Goal: Contribute content: Contribute content

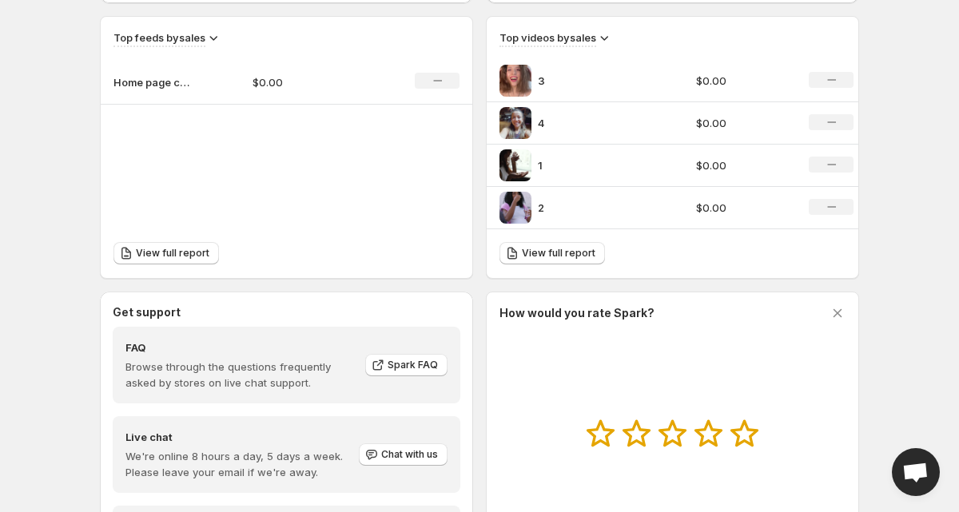
scroll to position [507, 0]
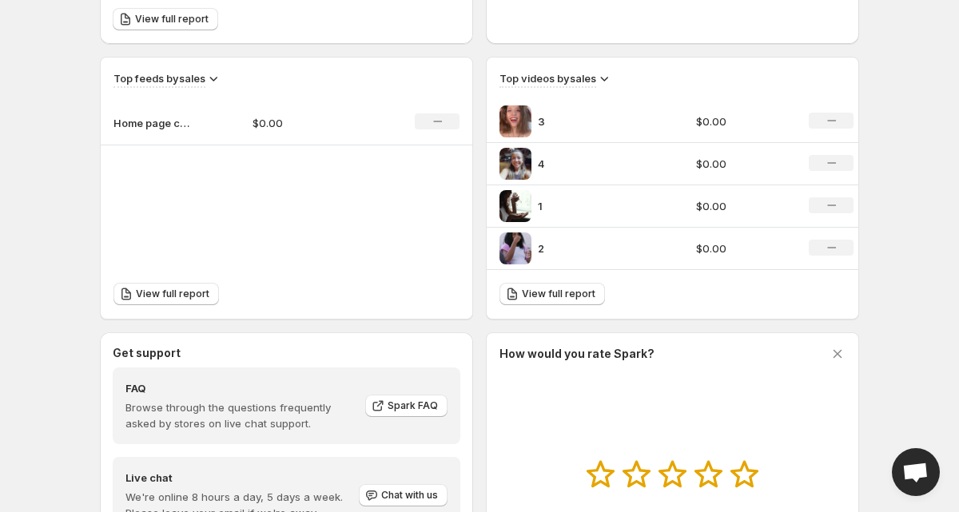
click at [830, 204] on icon "No change" at bounding box center [831, 205] width 9 height 13
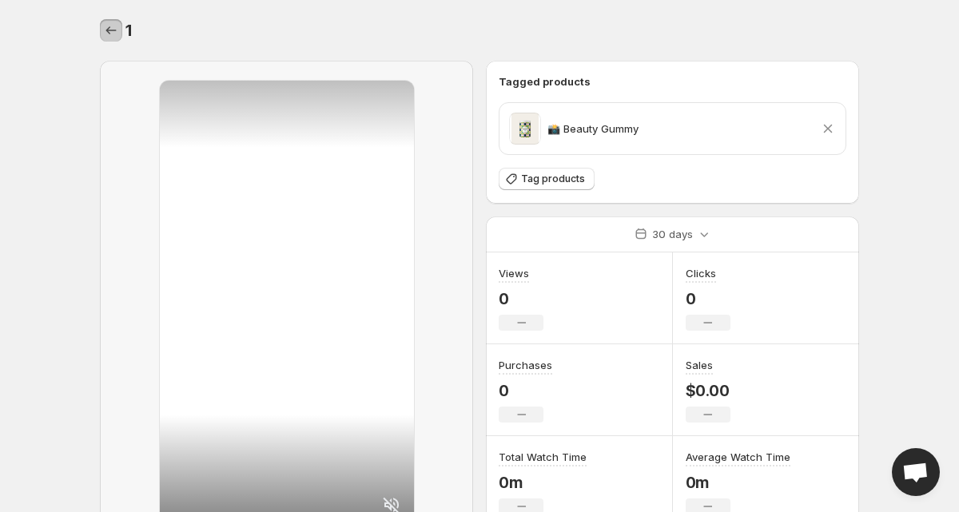
click at [109, 32] on icon "Settings" at bounding box center [111, 30] width 16 height 16
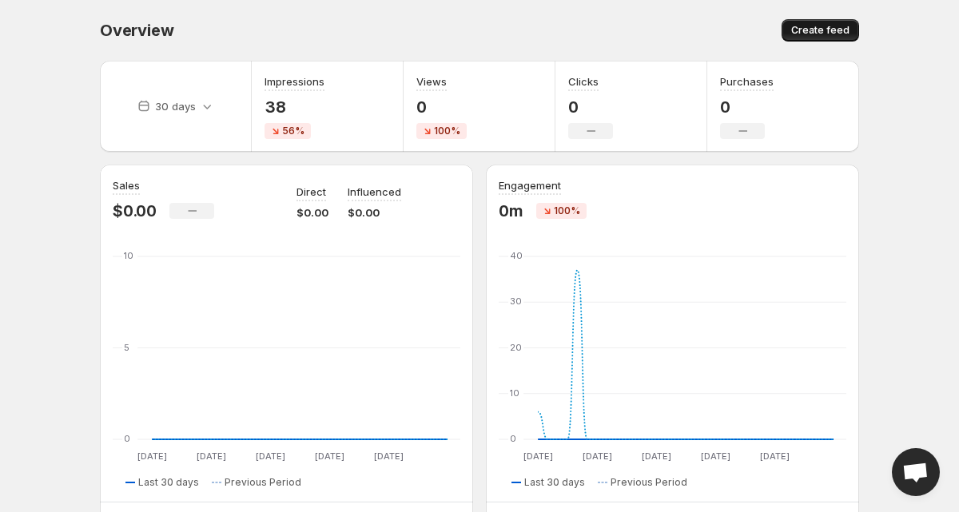
click at [830, 33] on span "Create feed" at bounding box center [820, 30] width 58 height 13
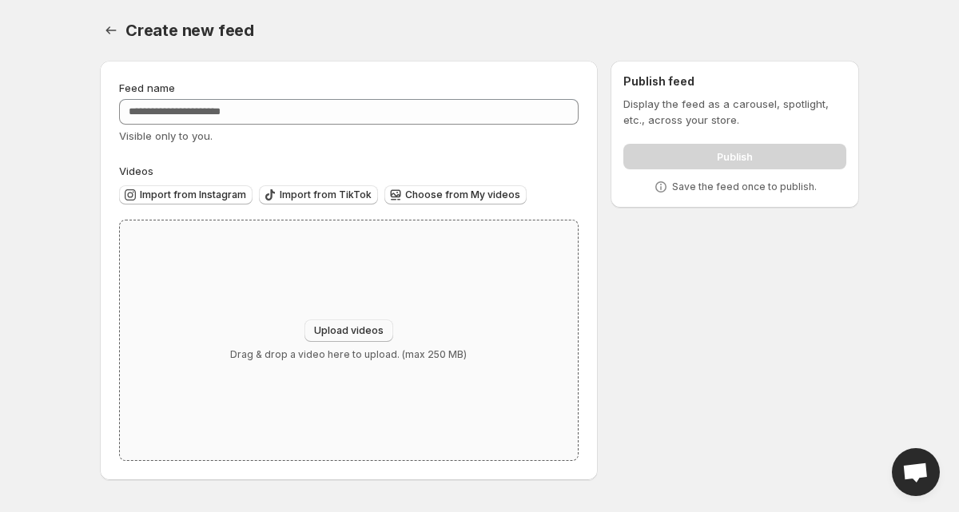
click at [348, 329] on span "Upload videos" at bounding box center [349, 330] width 70 height 13
type input "**********"
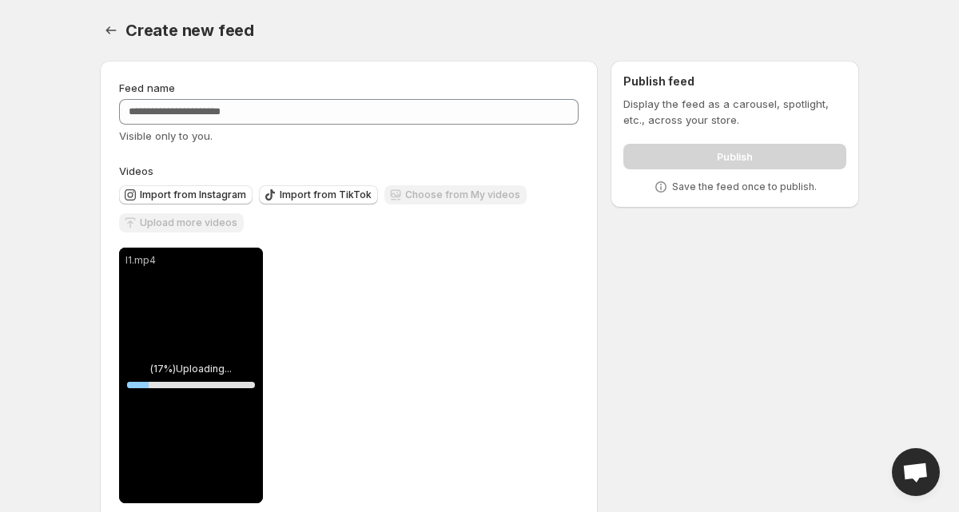
scroll to position [30, 0]
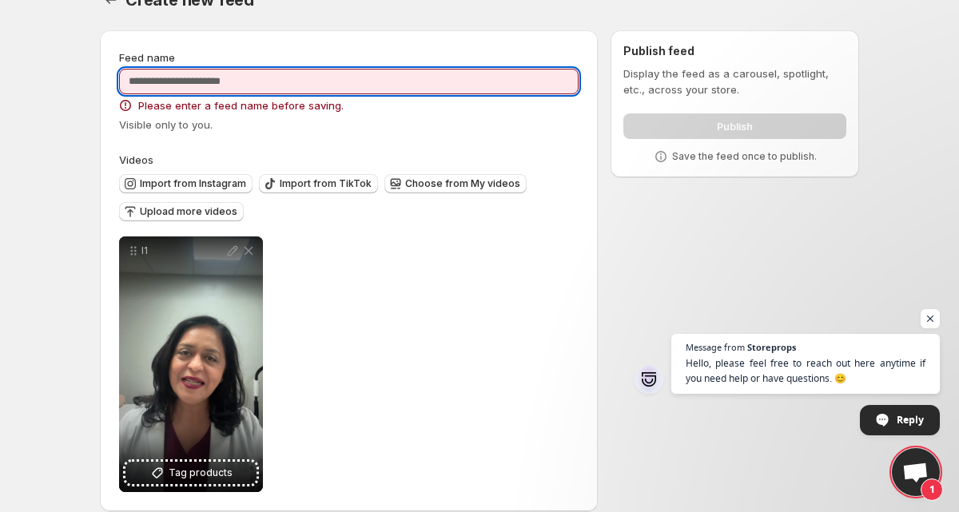
click at [364, 81] on input "Feed name" at bounding box center [348, 82] width 459 height 26
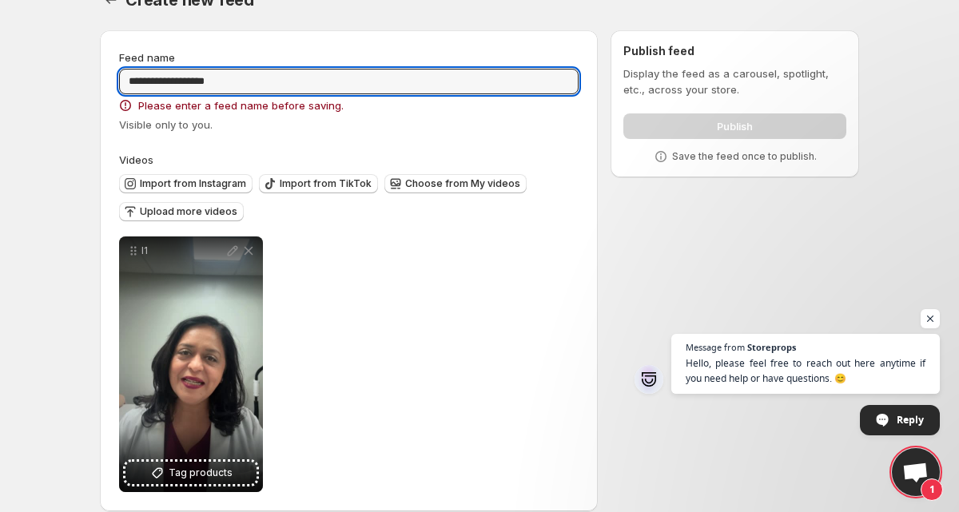
type input "**********"
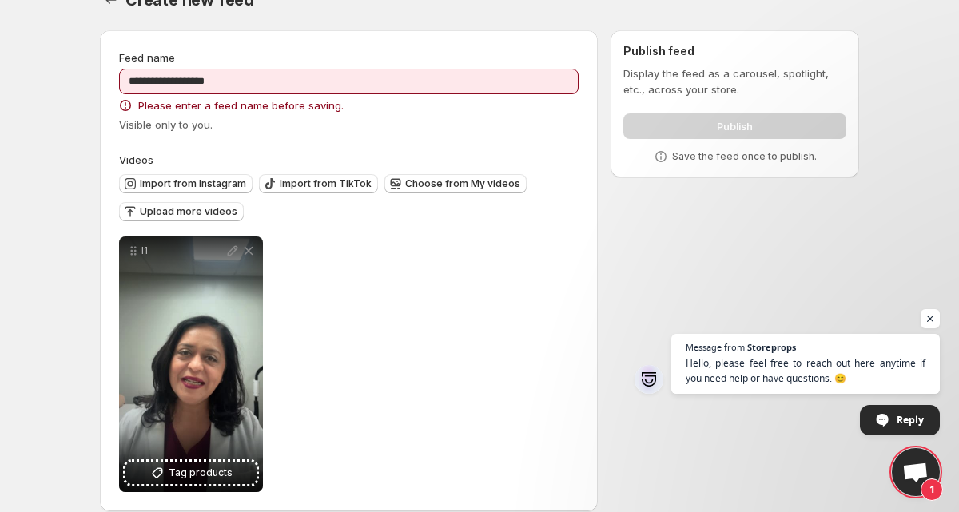
scroll to position [0, 0]
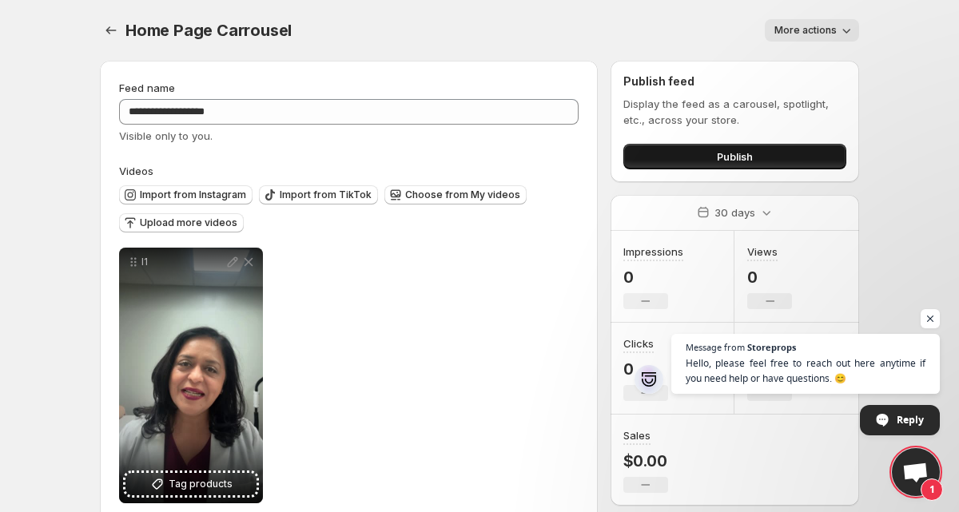
click at [745, 145] on button "Publish" at bounding box center [734, 157] width 223 height 26
click at [109, 30] on icon "Settings" at bounding box center [111, 30] width 10 height 8
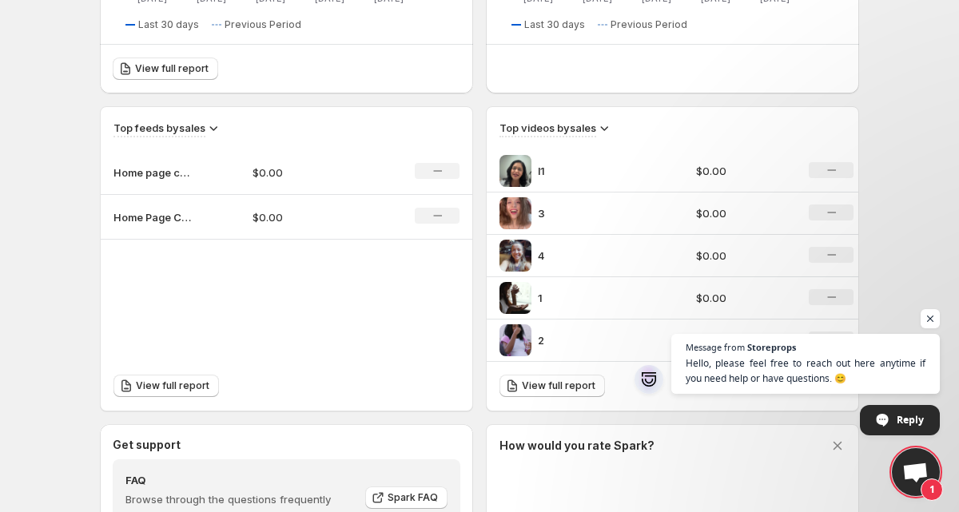
scroll to position [487, 0]
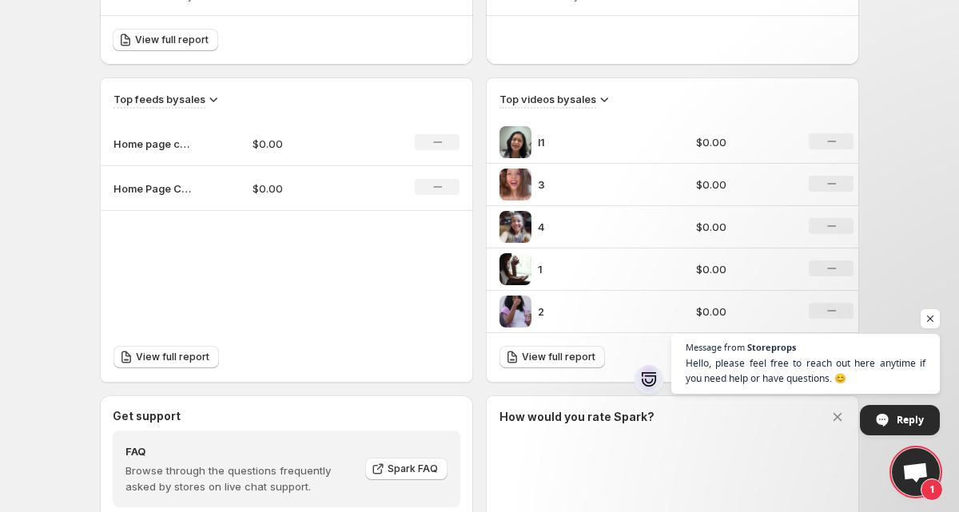
click at [624, 138] on p "l1" at bounding box center [598, 142] width 120 height 16
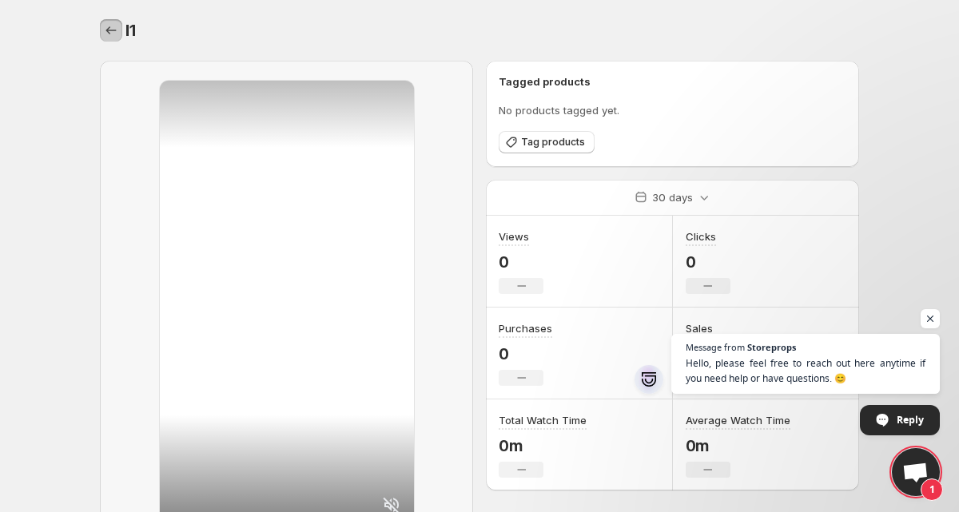
click at [109, 26] on icon "Settings" at bounding box center [111, 30] width 16 height 16
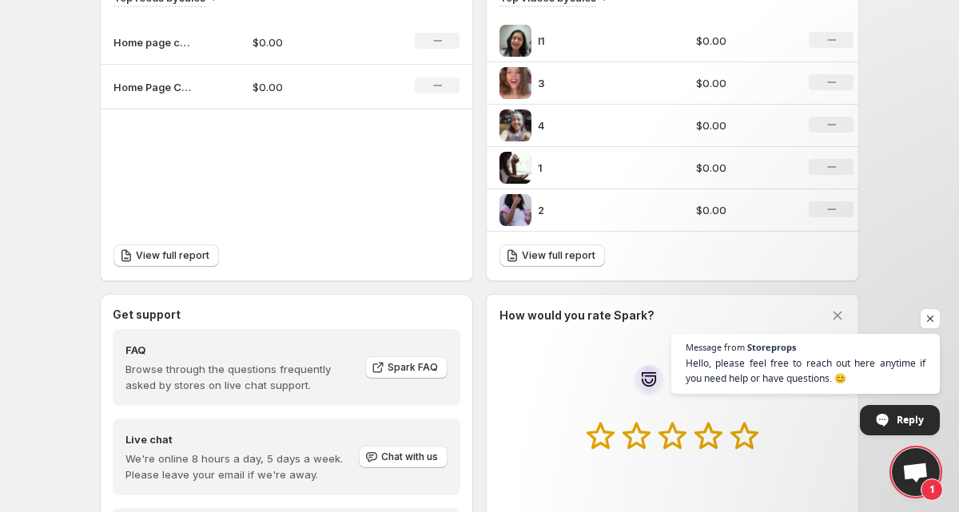
scroll to position [713, 0]
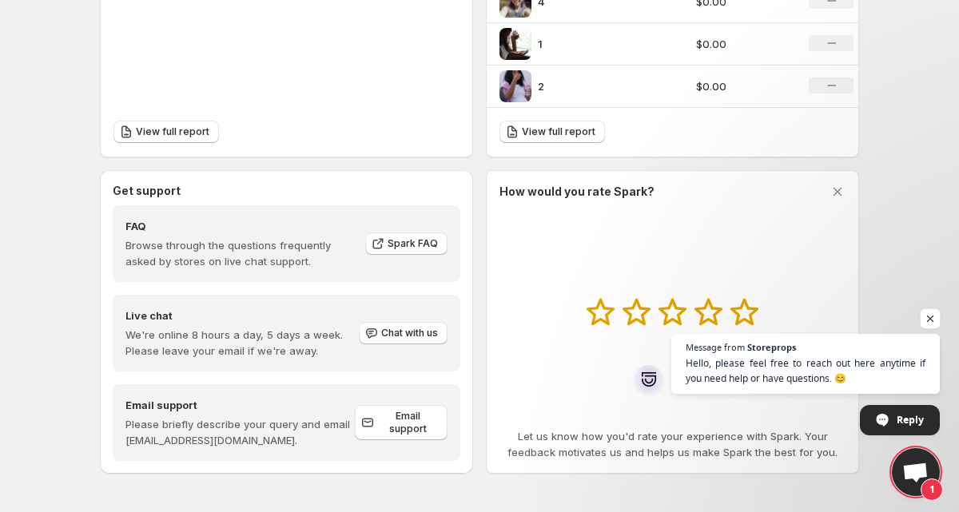
click at [929, 323] on span "Open chat" at bounding box center [930, 319] width 20 height 20
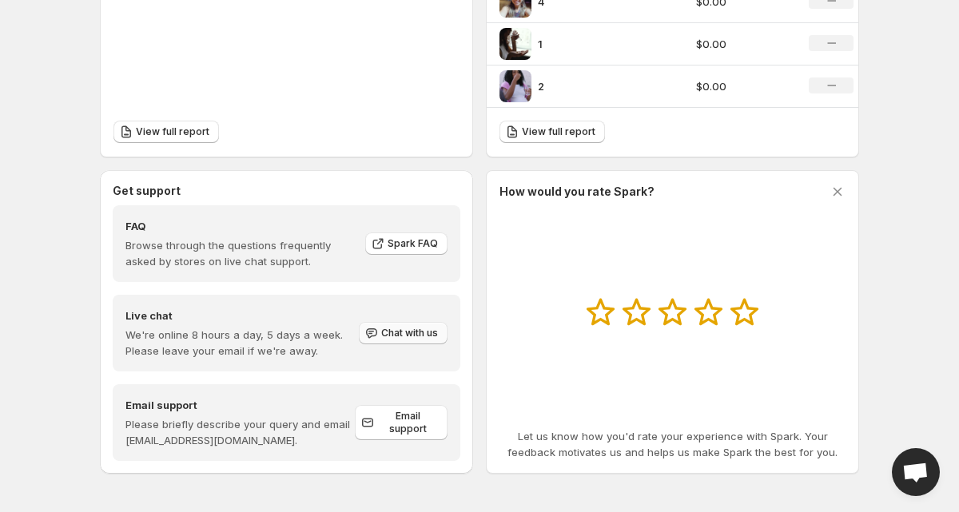
click at [395, 332] on span "Chat with us" at bounding box center [409, 333] width 57 height 13
click at [398, 332] on span "Chat with us" at bounding box center [409, 333] width 57 height 13
click at [394, 336] on span "Chat with us" at bounding box center [409, 333] width 57 height 13
click at [394, 335] on span "Chat with us" at bounding box center [409, 333] width 57 height 13
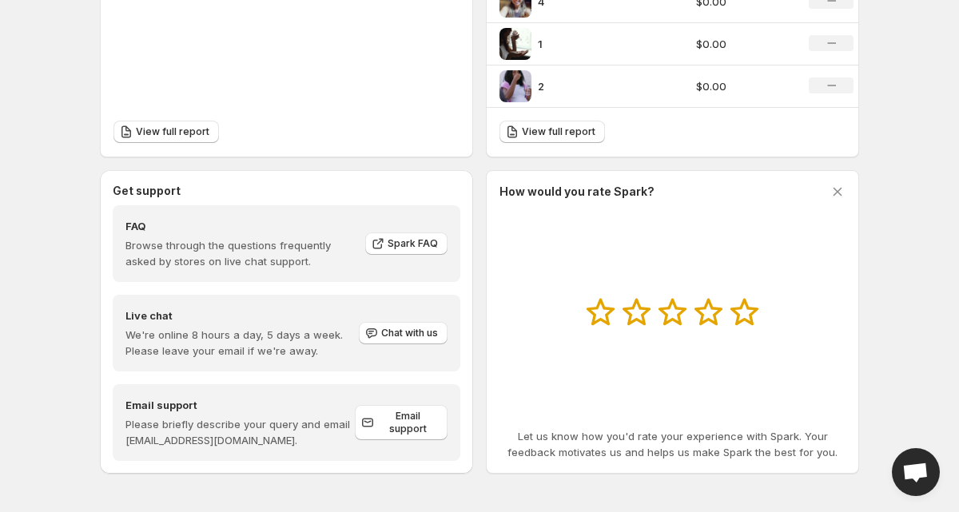
click at [913, 468] on span "Open chat" at bounding box center [915, 474] width 26 height 22
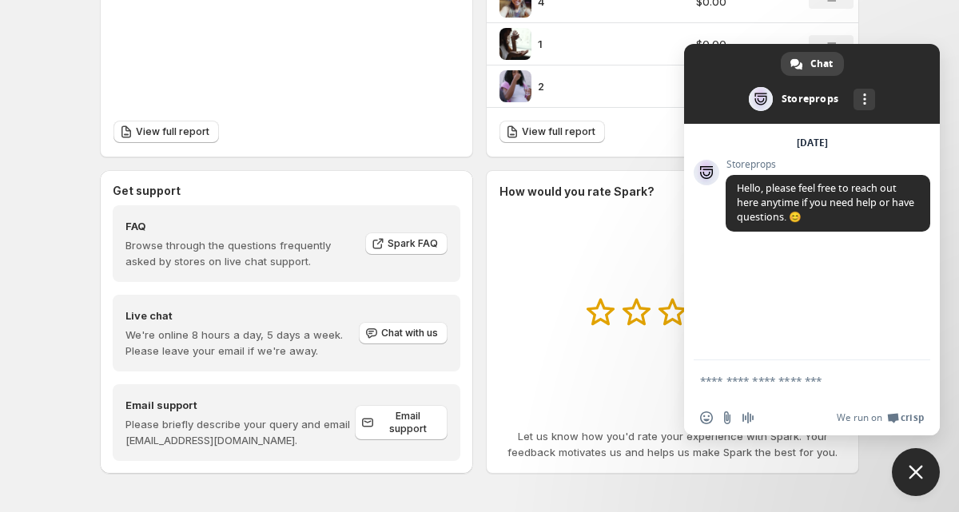
click at [744, 381] on textarea "Compose your message..." at bounding box center [794, 381] width 189 height 14
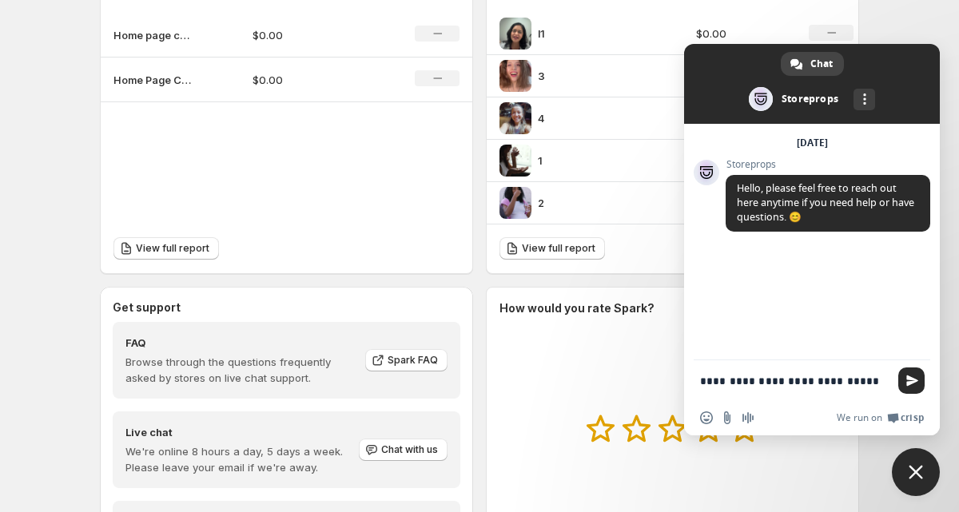
scroll to position [648, 0]
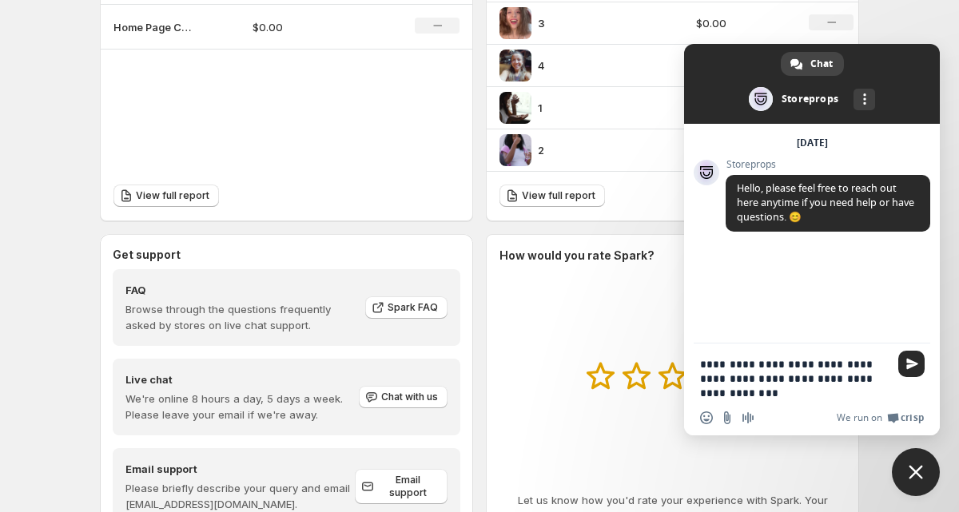
type textarea "**********"
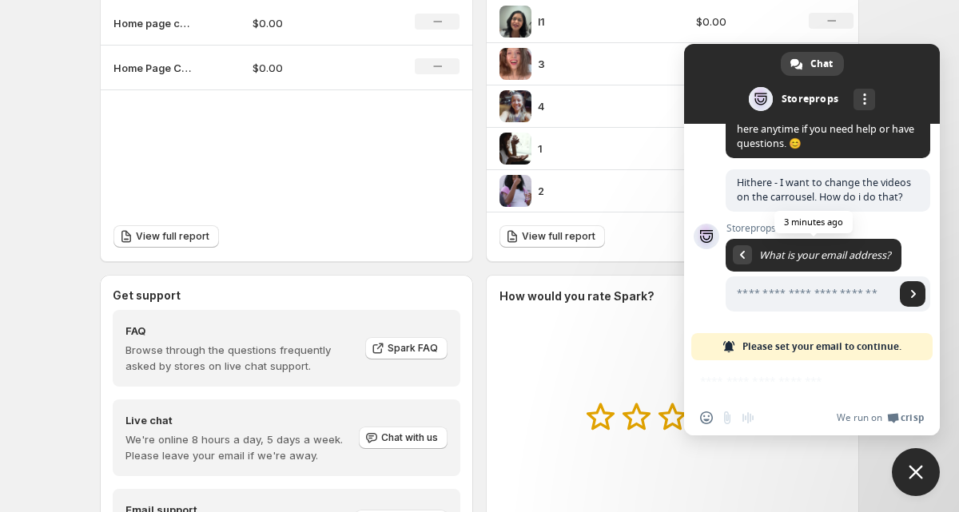
scroll to position [75, 0]
click at [756, 289] on input "Enter your email address..." at bounding box center [809, 293] width 169 height 35
type input "**********"
click at [907, 292] on span "Send" at bounding box center [913, 294] width 26 height 26
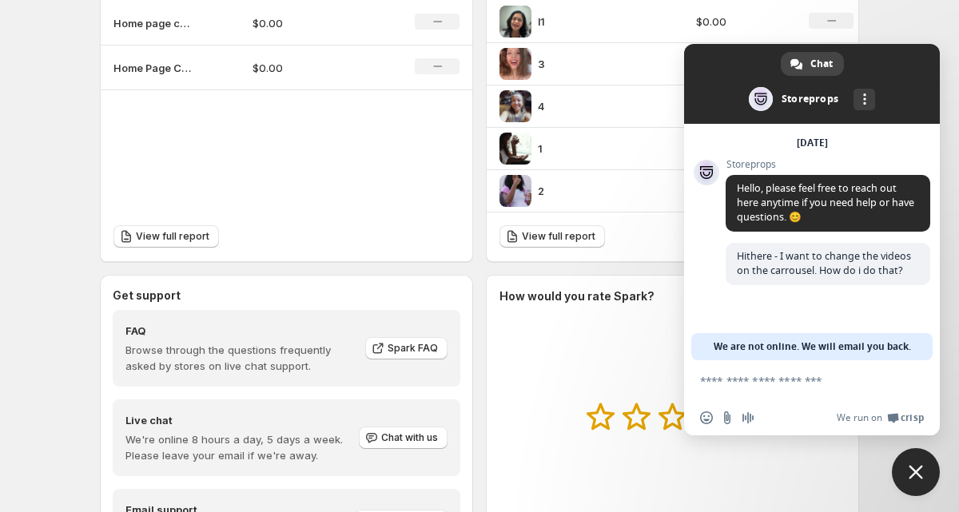
scroll to position [0, 0]
click at [824, 60] on span "Chat" at bounding box center [821, 64] width 22 height 24
click at [907, 454] on span "Close chat" at bounding box center [916, 472] width 48 height 48
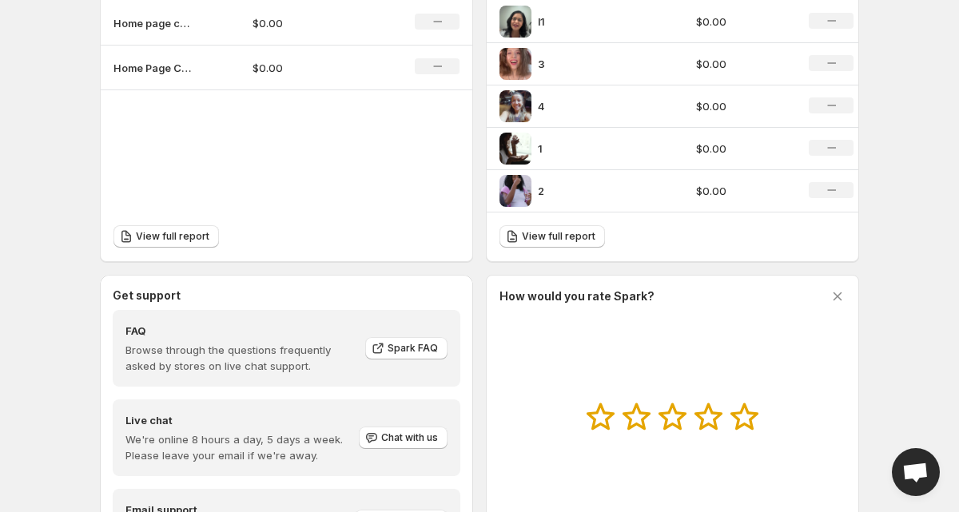
click at [835, 141] on div "No change" at bounding box center [831, 148] width 45 height 16
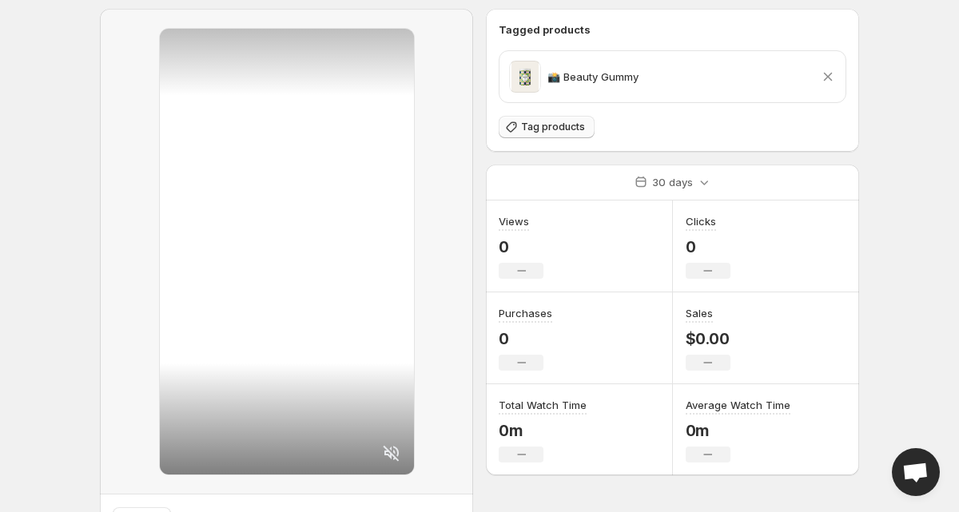
scroll to position [133, 0]
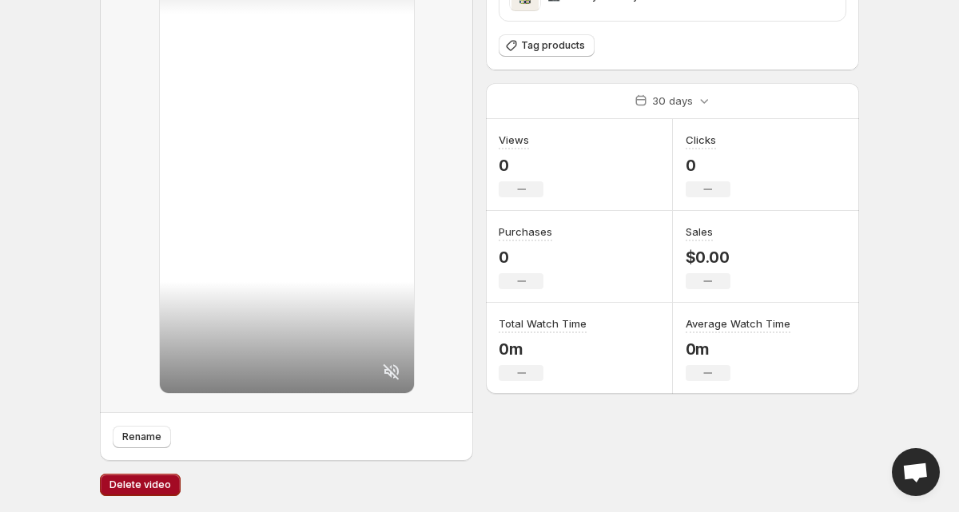
click at [149, 488] on span "Delete video" at bounding box center [140, 485] width 62 height 13
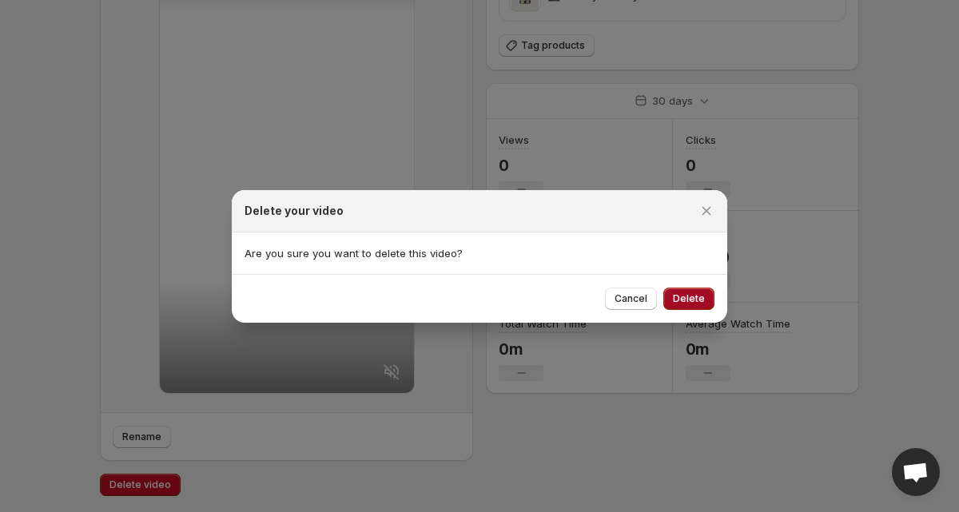
click at [687, 296] on span "Delete" at bounding box center [689, 298] width 32 height 13
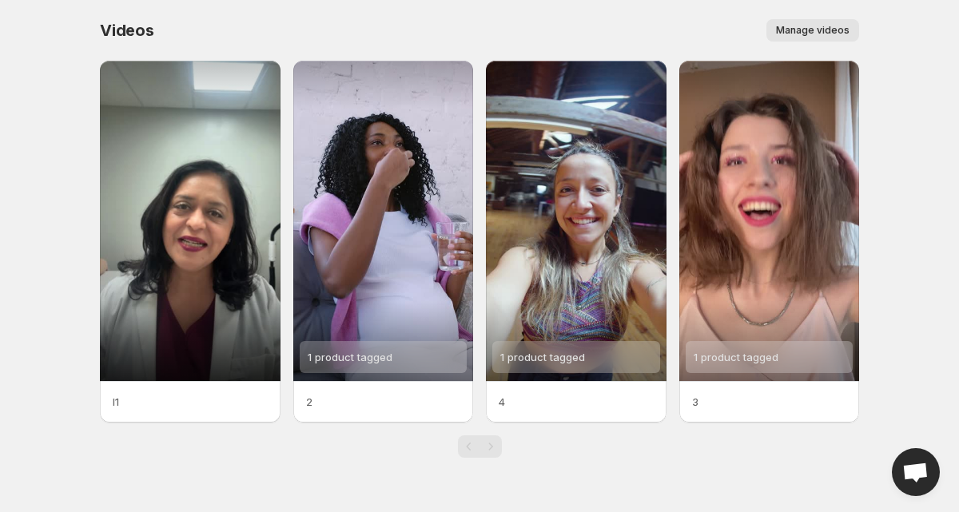
click at [805, 31] on span "Manage videos" at bounding box center [813, 30] width 74 height 13
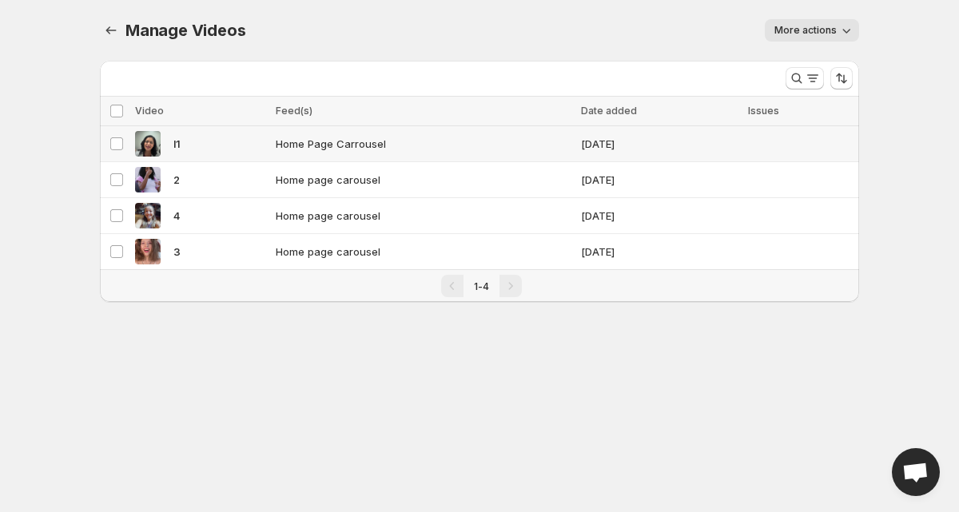
click at [352, 141] on span "Home Page Carrousel" at bounding box center [396, 144] width 240 height 16
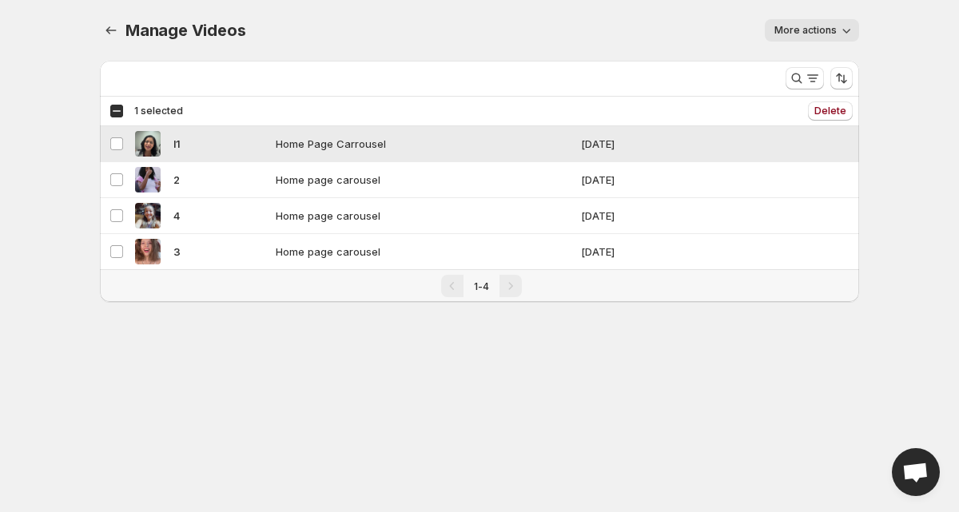
click at [352, 141] on span "Home Page Carrousel" at bounding box center [396, 144] width 240 height 16
click at [808, 22] on button "More actions" at bounding box center [812, 30] width 94 height 22
click at [683, 16] on div "Manage Videos. This page is ready Manage Videos More actions More actions More …" at bounding box center [479, 30] width 759 height 61
click at [112, 32] on icon "Manage Videos" at bounding box center [111, 30] width 16 height 16
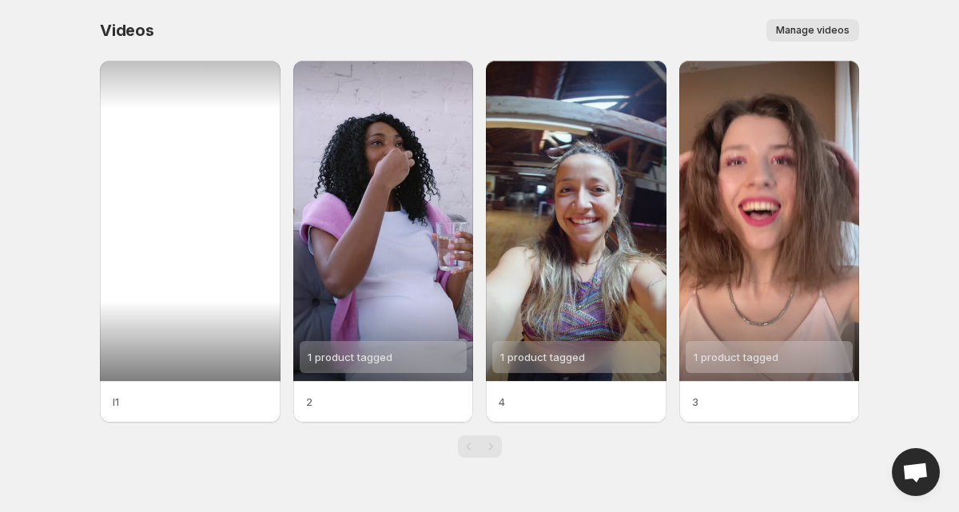
click at [244, 190] on div at bounding box center [190, 221] width 181 height 320
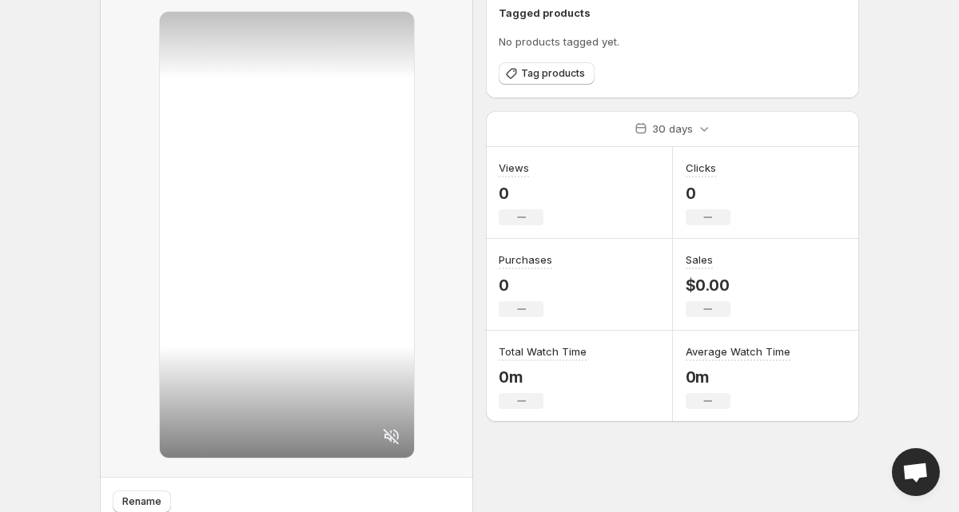
scroll to position [133, 0]
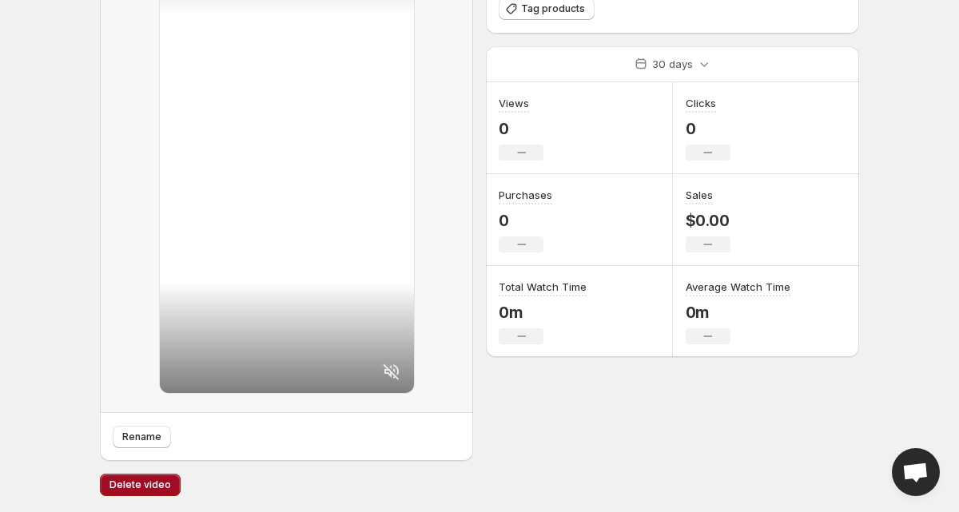
click at [153, 487] on span "Delete video" at bounding box center [140, 485] width 62 height 13
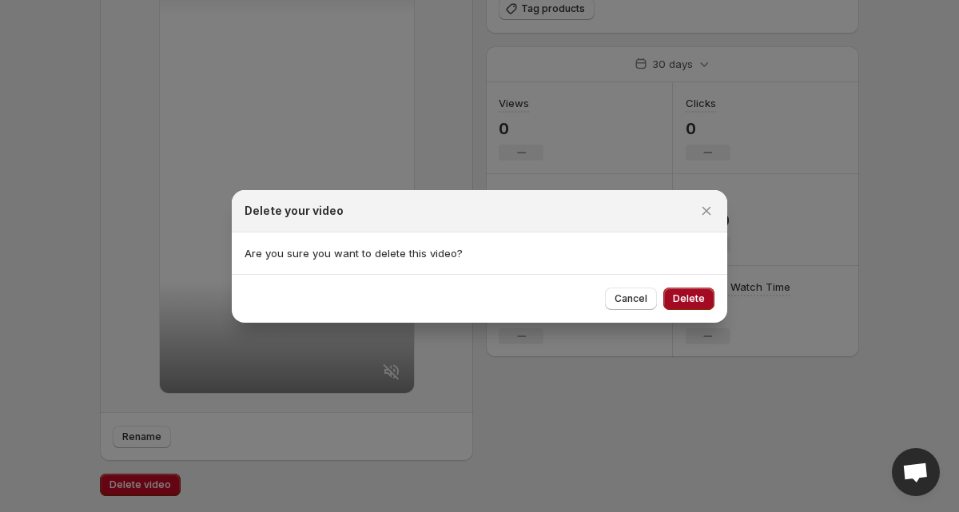
click at [694, 299] on span "Delete" at bounding box center [689, 298] width 32 height 13
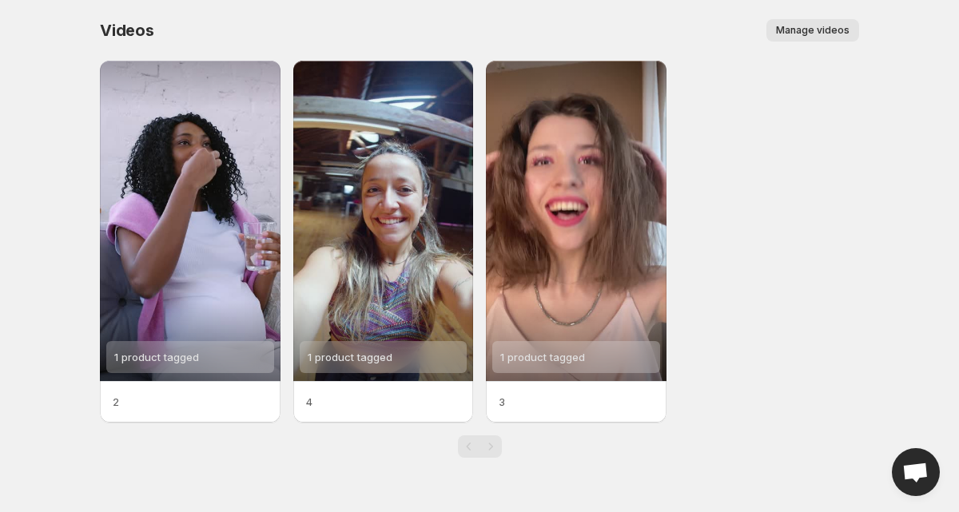
click at [795, 25] on span "Manage videos" at bounding box center [813, 30] width 74 height 13
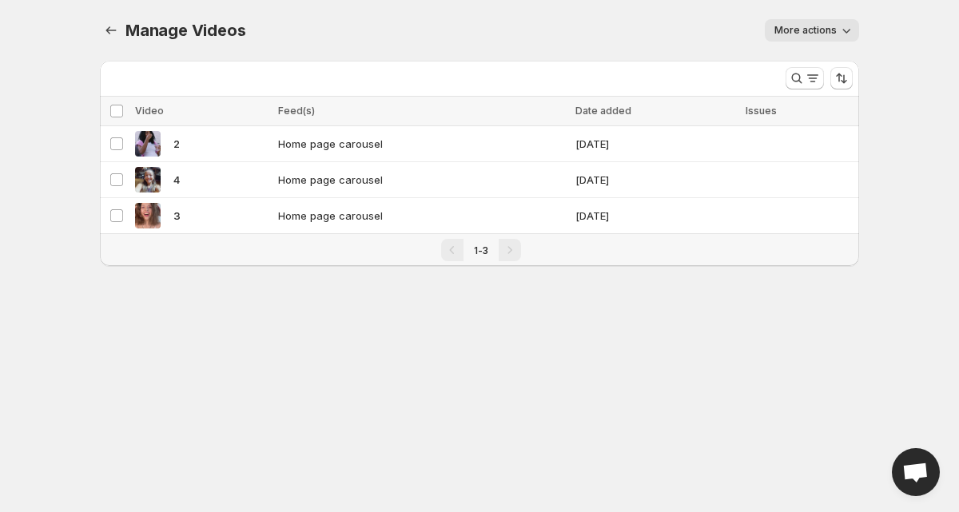
click at [799, 32] on span "More actions" at bounding box center [805, 30] width 62 height 13
click at [685, 52] on div "Manage Videos. This page is ready Manage Videos More actions More actions More …" at bounding box center [479, 30] width 759 height 61
click at [102, 39] on button "Manage Videos" at bounding box center [111, 30] width 22 height 22
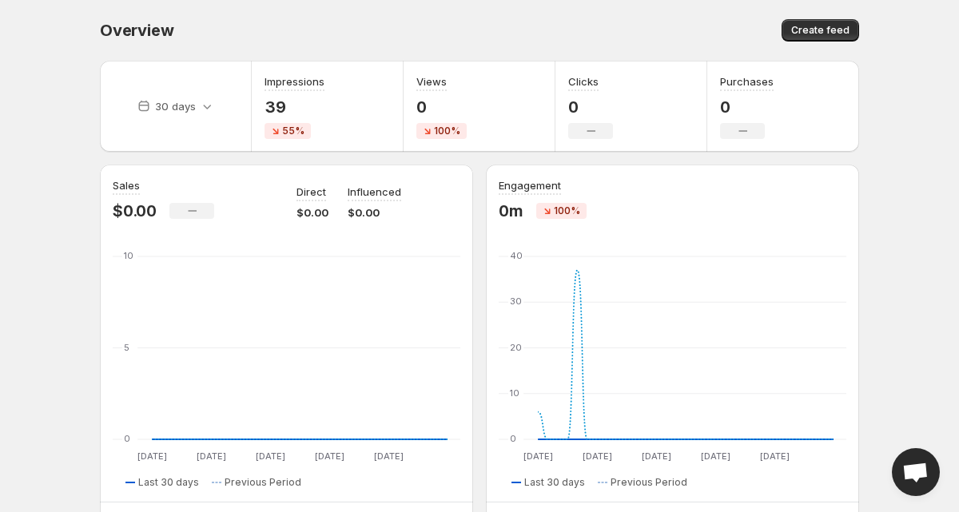
click at [829, 42] on div "Overview. This page is ready Overview Create feed" at bounding box center [479, 30] width 759 height 61
click at [828, 32] on span "Create feed" at bounding box center [820, 30] width 58 height 13
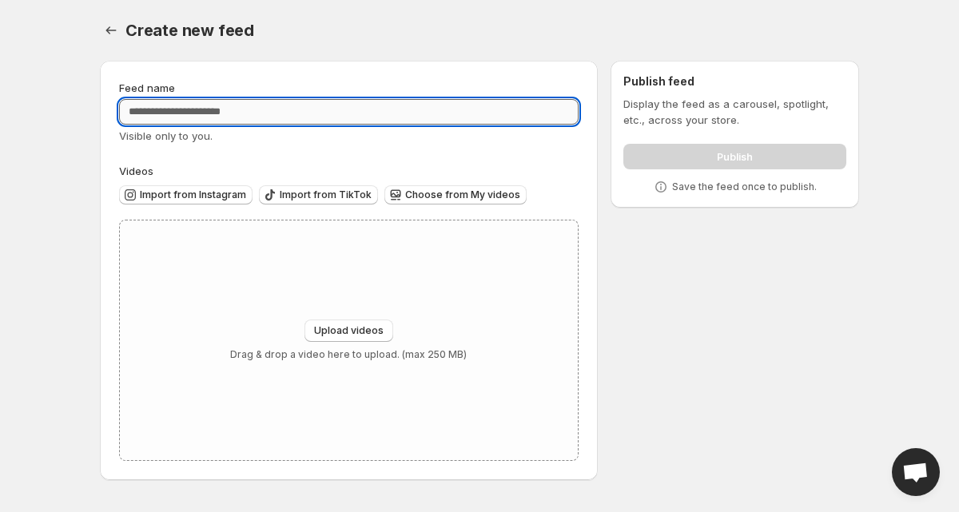
click at [323, 113] on input "Feed name" at bounding box center [348, 112] width 459 height 26
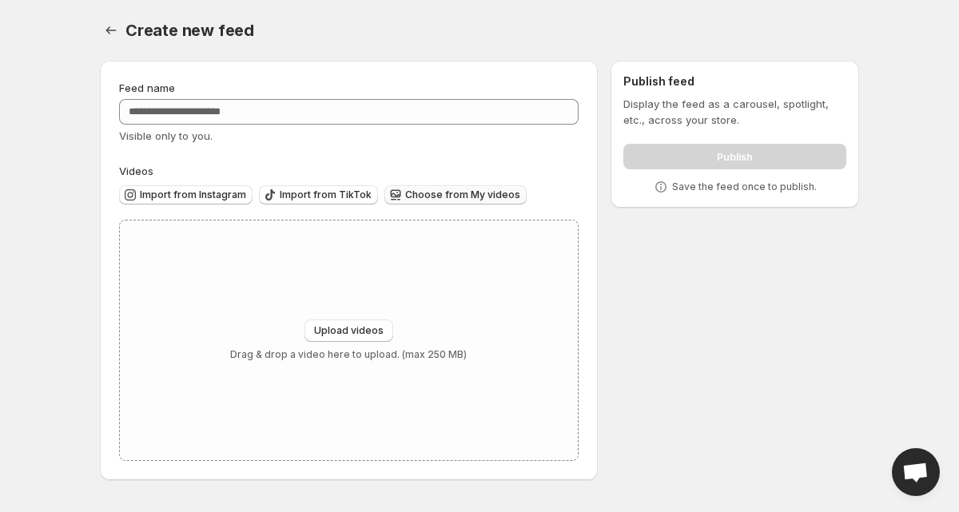
click at [425, 189] on span "Choose from My videos" at bounding box center [462, 195] width 115 height 13
click at [319, 329] on span "Upload videos" at bounding box center [349, 330] width 70 height 13
type input "**********"
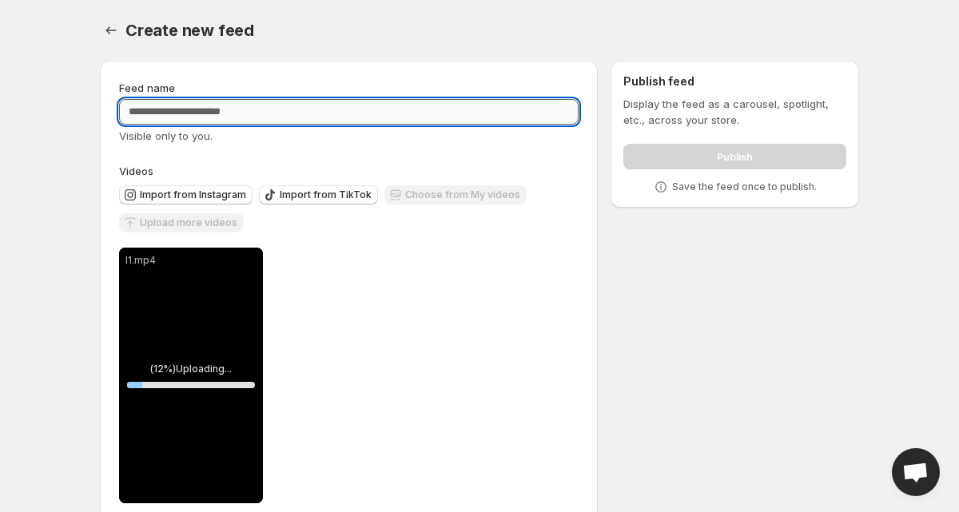
click at [390, 105] on input "Feed name" at bounding box center [348, 112] width 459 height 26
click at [388, 117] on input "Feed name" at bounding box center [348, 112] width 459 height 26
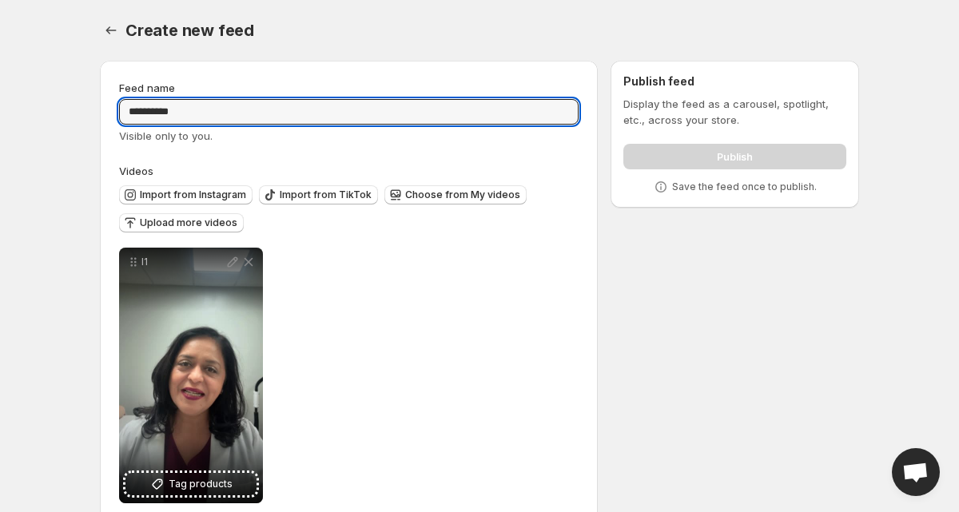
type input "*********"
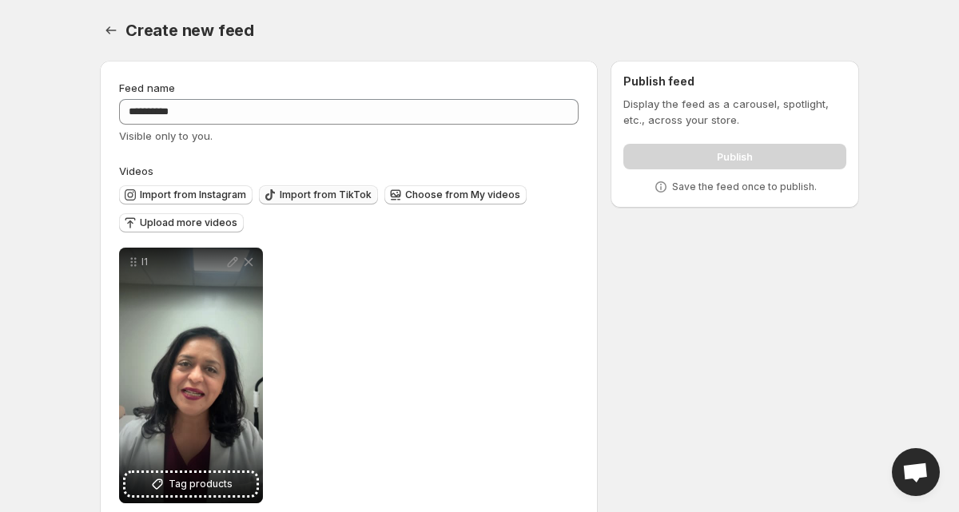
click at [325, 196] on span "Import from TikTok" at bounding box center [326, 195] width 92 height 13
click at [201, 226] on span "Upload more videos" at bounding box center [188, 223] width 97 height 13
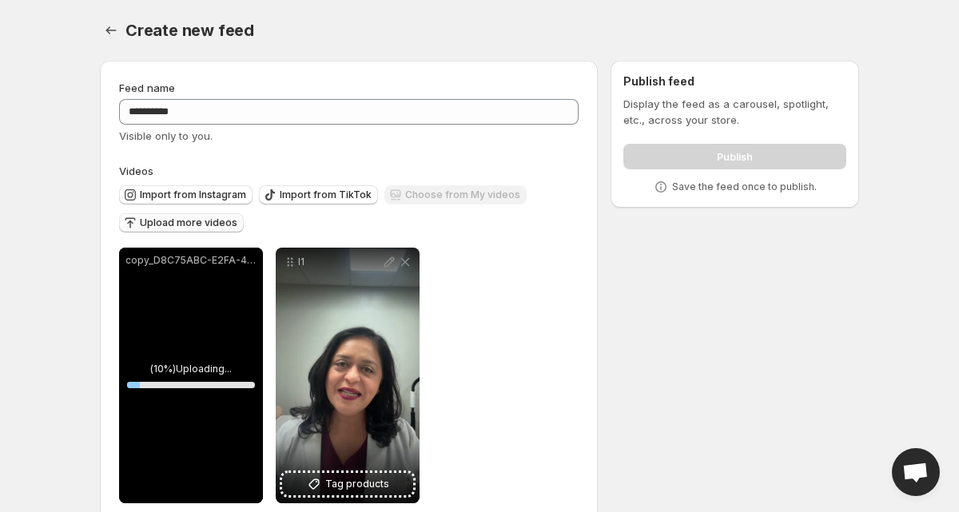
click at [496, 241] on div "Import from Instagram Import from TikTok Choose from My videos Upload more vide…" at bounding box center [348, 210] width 459 height 62
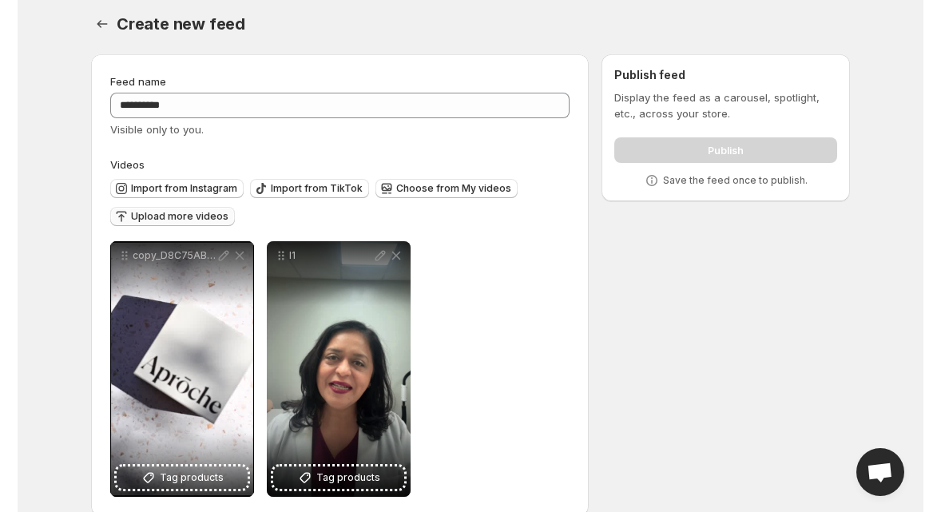
scroll to position [30, 0]
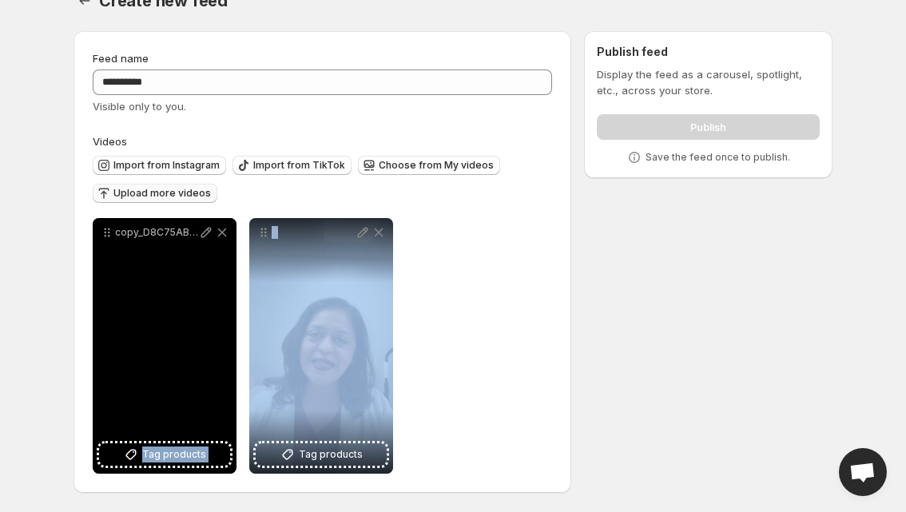
drag, startPoint x: 320, startPoint y: 319, endPoint x: 187, endPoint y: 304, distance: 134.2
click at [183, 305] on div "**********" at bounding box center [243, 346] width 300 height 256
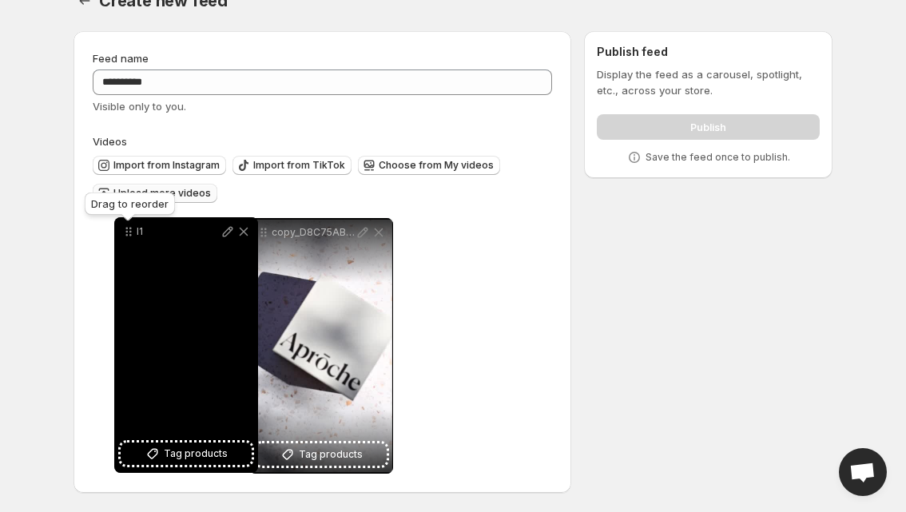
drag, startPoint x: 262, startPoint y: 236, endPoint x: 120, endPoint y: 234, distance: 142.2
click at [126, 234] on icon at bounding box center [127, 235] width 2 height 2
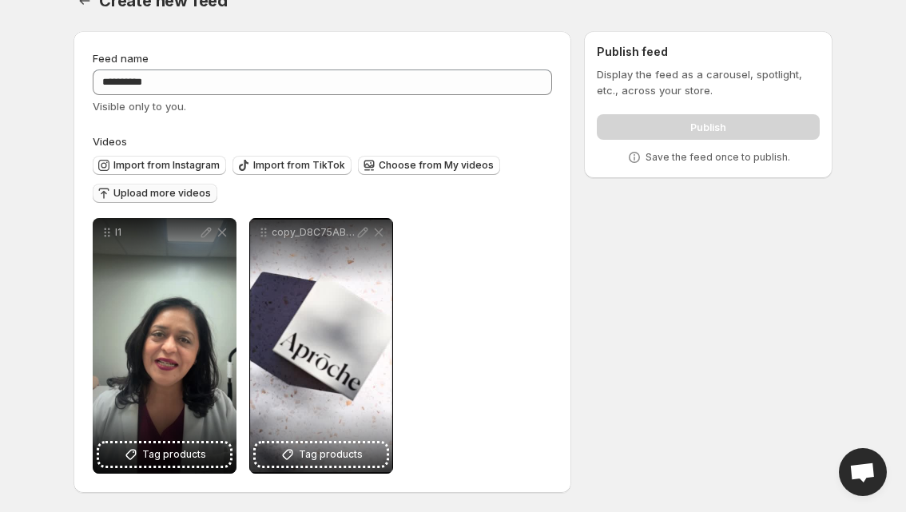
click at [177, 193] on span "Upload more videos" at bounding box center [161, 193] width 97 height 13
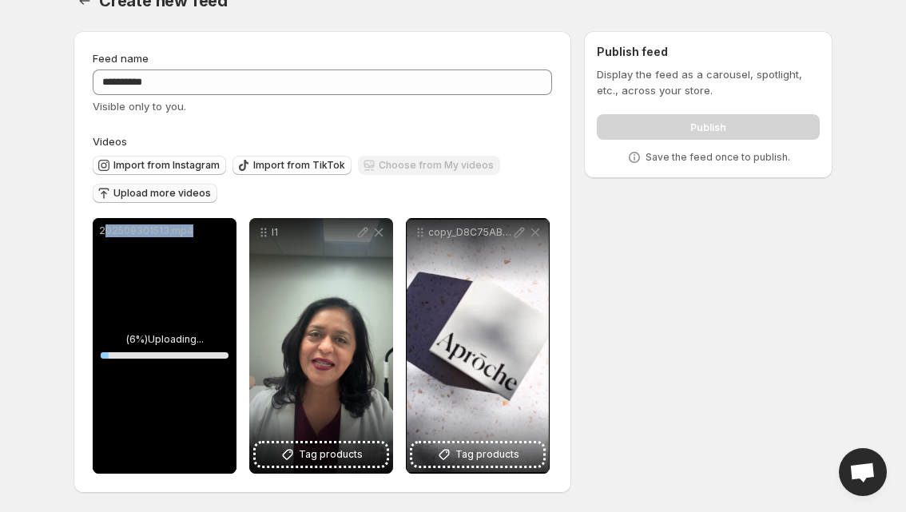
drag, startPoint x: 107, startPoint y: 226, endPoint x: 229, endPoint y: 226, distance: 122.2
click at [229, 226] on p "202509301513.mp4" at bounding box center [164, 230] width 131 height 13
click at [77, 223] on div "**********" at bounding box center [323, 262] width 498 height 462
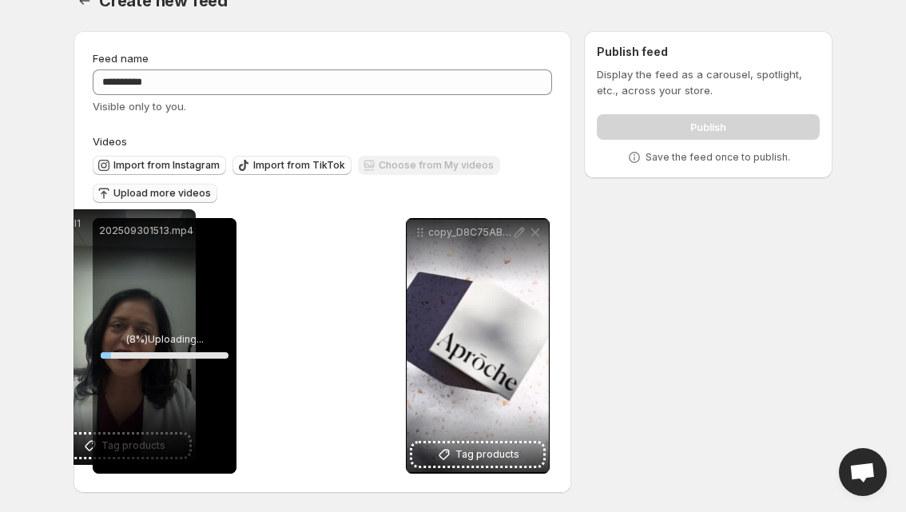
drag, startPoint x: 265, startPoint y: 232, endPoint x: 70, endPoint y: 224, distance: 195.1
click at [70, 224] on div "**********" at bounding box center [447, 265] width 772 height 494
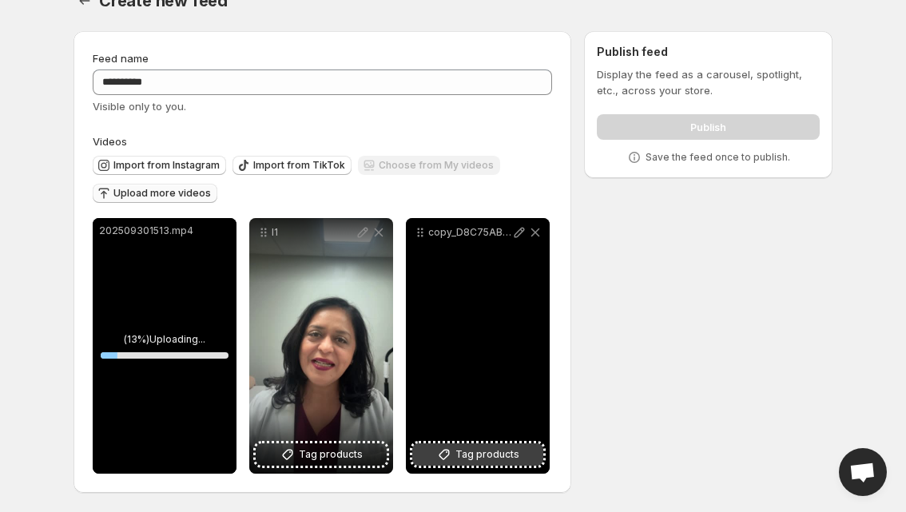
click at [499, 451] on span "Tag products" at bounding box center [487, 455] width 64 height 16
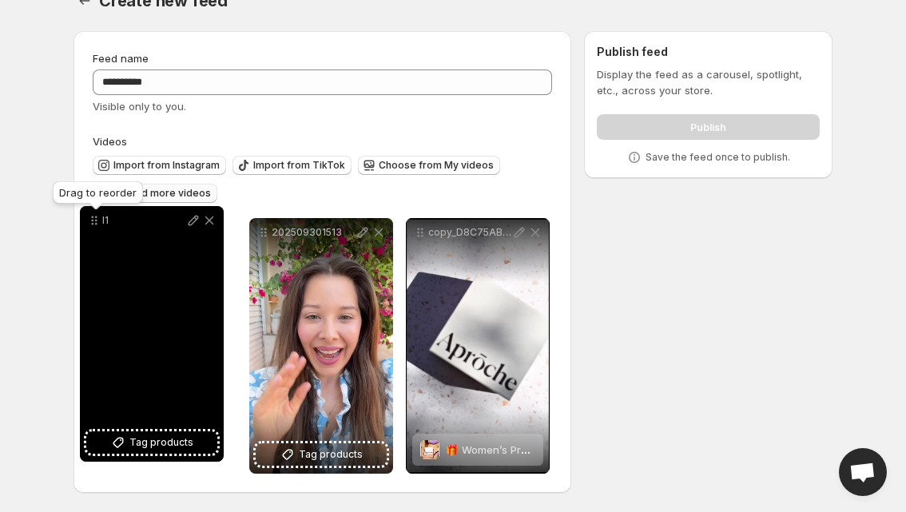
drag, startPoint x: 264, startPoint y: 234, endPoint x: 96, endPoint y: 224, distance: 168.9
click at [96, 224] on icon at bounding box center [94, 221] width 16 height 16
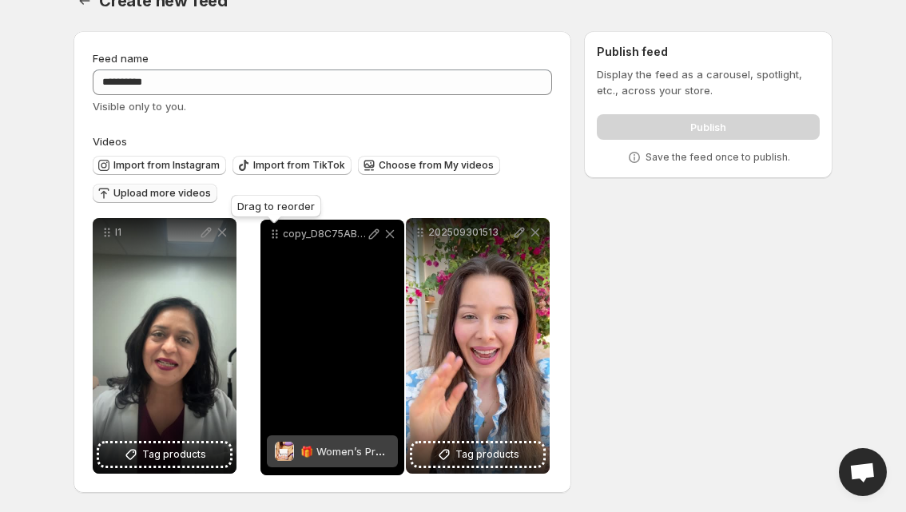
drag, startPoint x: 419, startPoint y: 229, endPoint x: 273, endPoint y: 231, distance: 145.4
click at [273, 231] on icon at bounding box center [273, 231] width 2 height 2
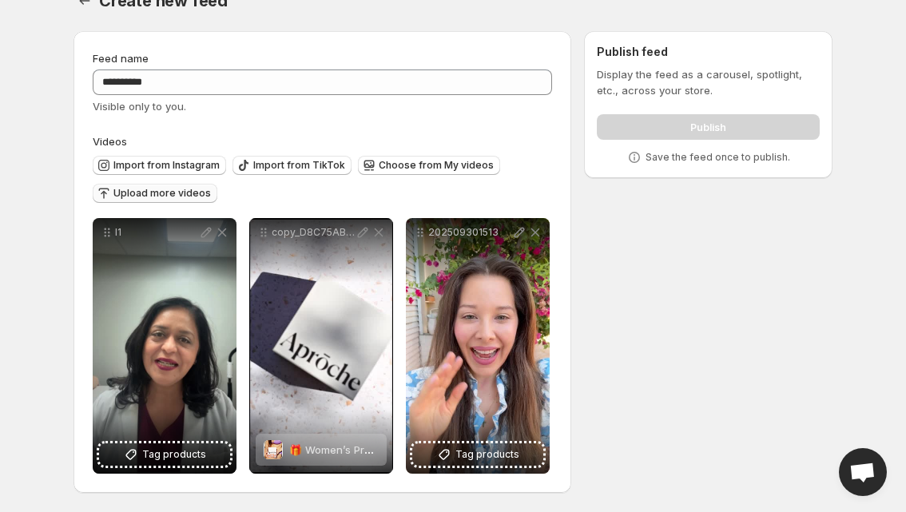
click at [161, 194] on span "Upload more videos" at bounding box center [161, 193] width 97 height 13
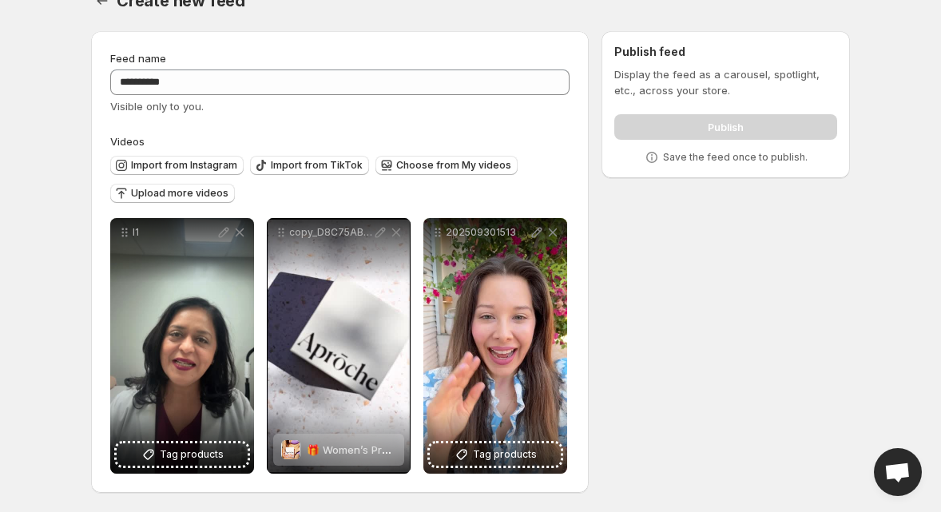
scroll to position [0, 0]
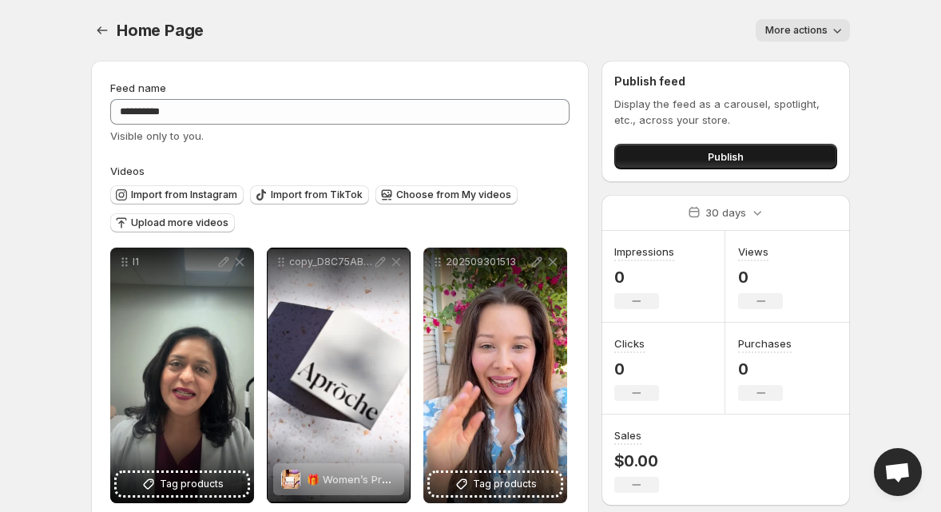
click at [684, 161] on button "Publish" at bounding box center [725, 157] width 223 height 26
click at [93, 28] on button "Settings" at bounding box center [102, 30] width 22 height 22
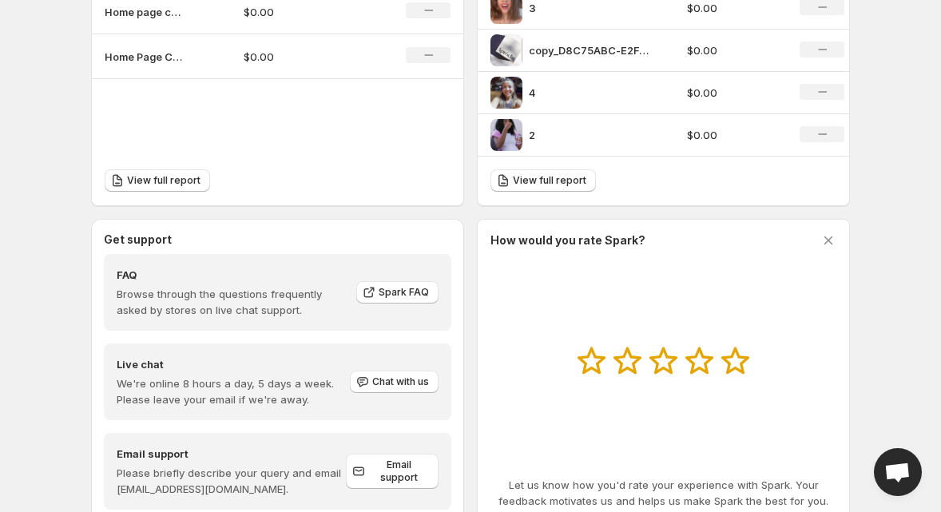
scroll to position [713, 0]
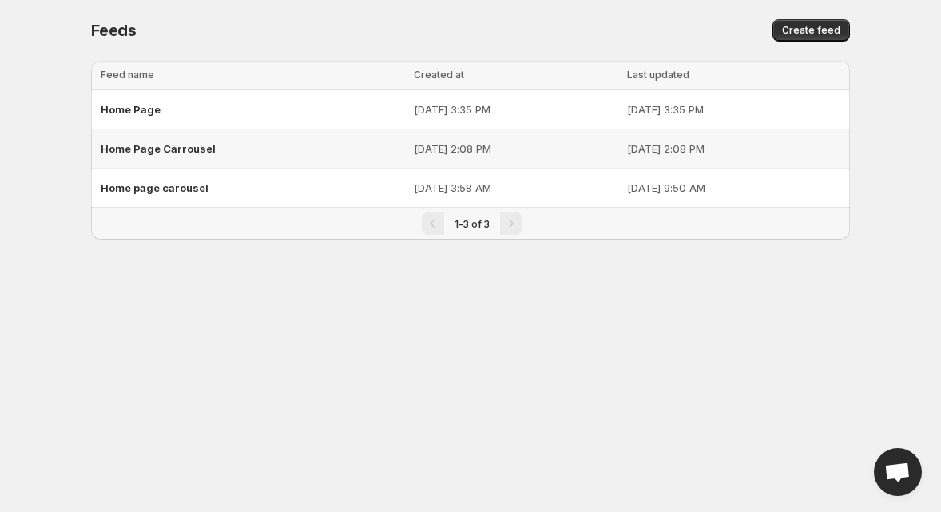
click at [264, 153] on div "Home Page Carrousel" at bounding box center [253, 148] width 304 height 29
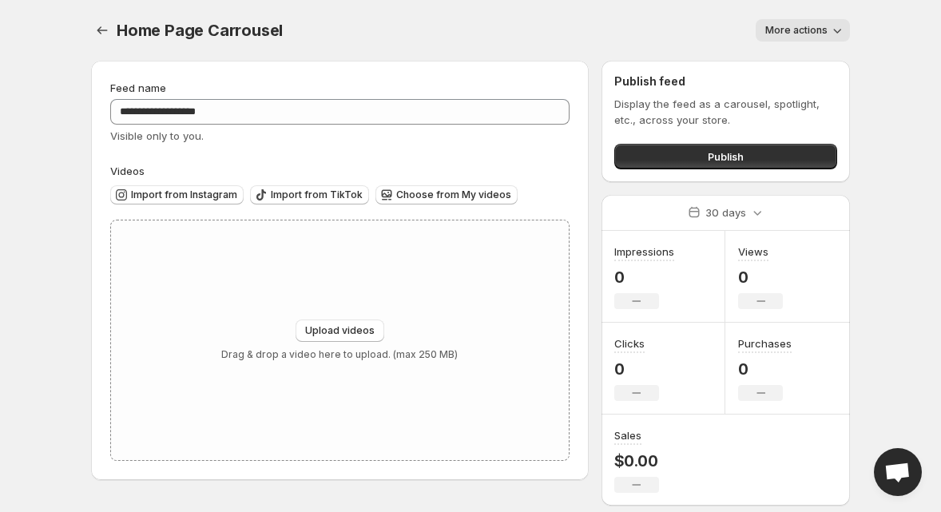
click at [807, 27] on span "More actions" at bounding box center [796, 30] width 62 height 13
click at [785, 60] on span "Delete" at bounding box center [784, 64] width 32 height 13
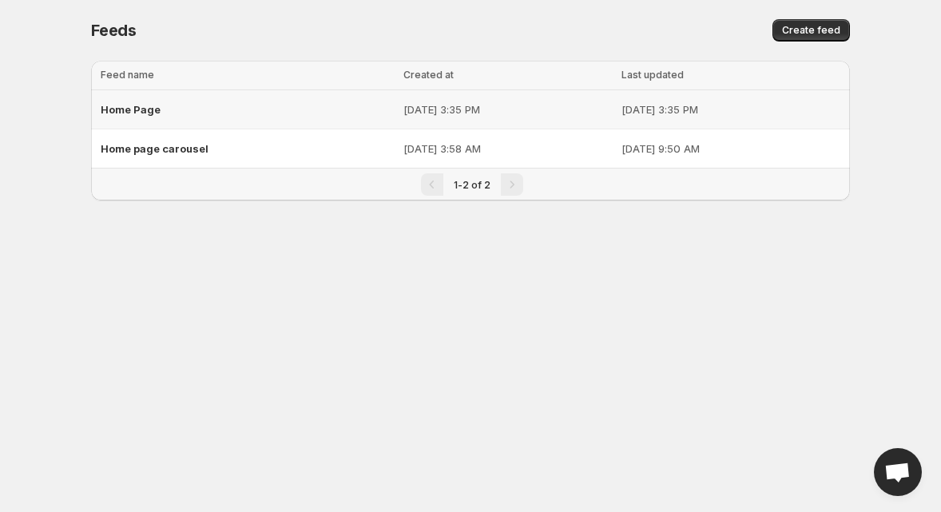
click at [213, 117] on div "Home Page" at bounding box center [247, 109] width 293 height 29
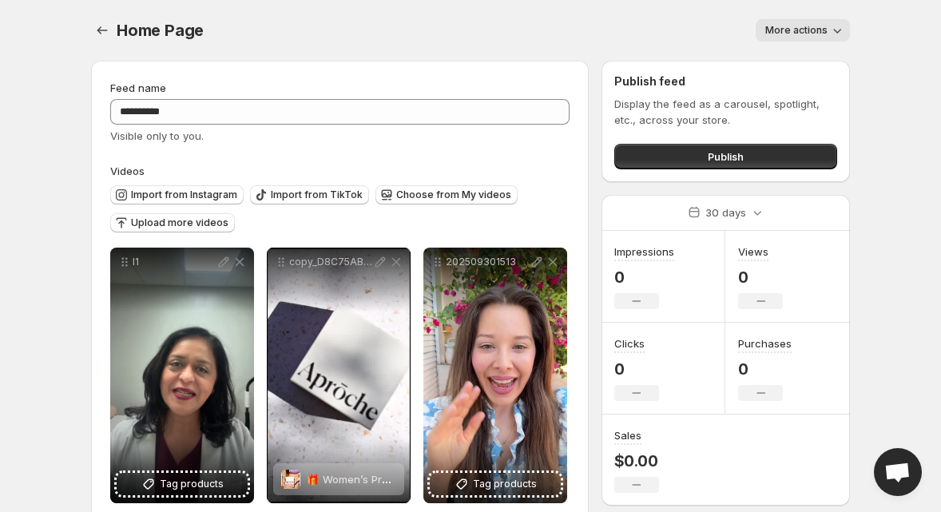
scroll to position [30, 0]
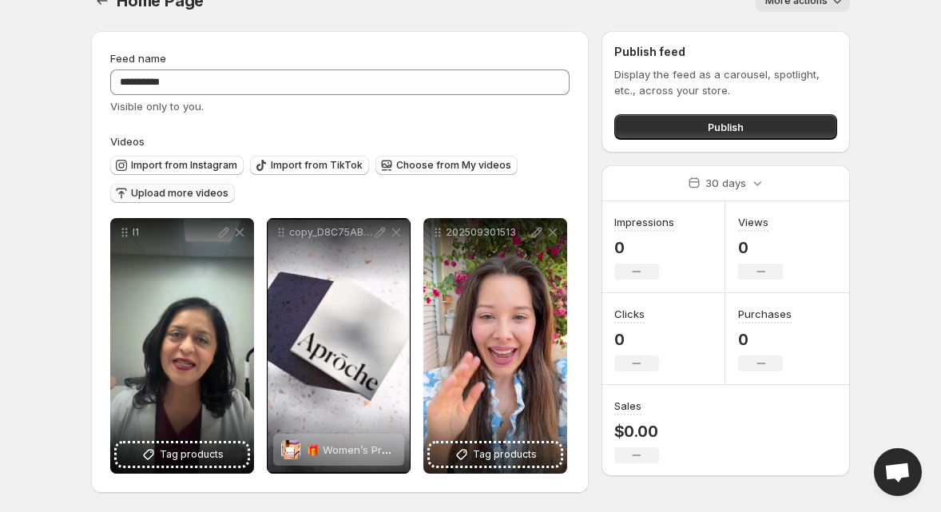
click at [182, 186] on button "Upload more videos" at bounding box center [172, 193] width 125 height 19
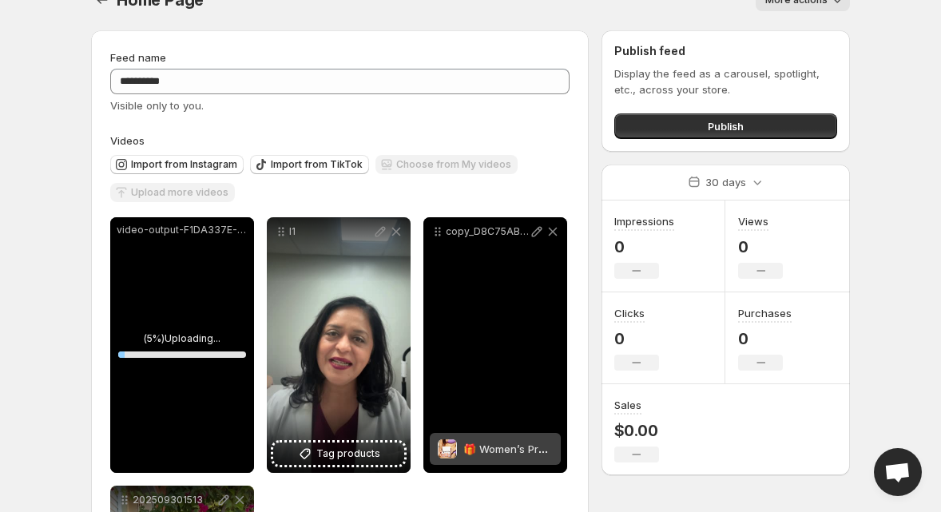
scroll to position [217, 0]
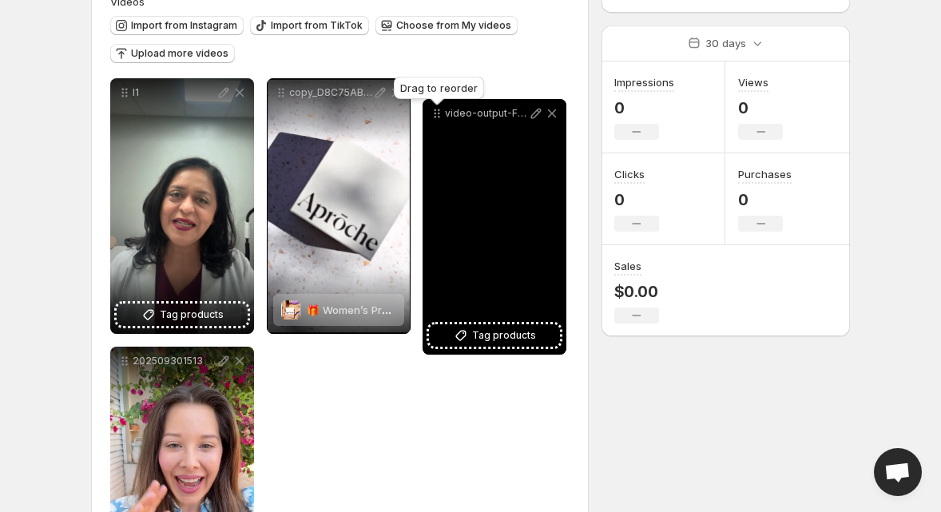
drag, startPoint x: 123, startPoint y: 47, endPoint x: 435, endPoint y: 116, distance: 319.8
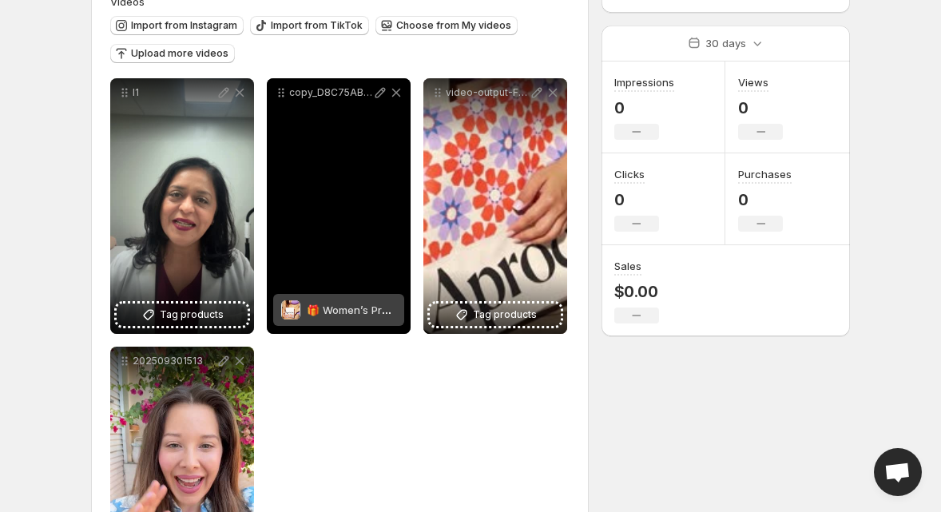
scroll to position [209, 0]
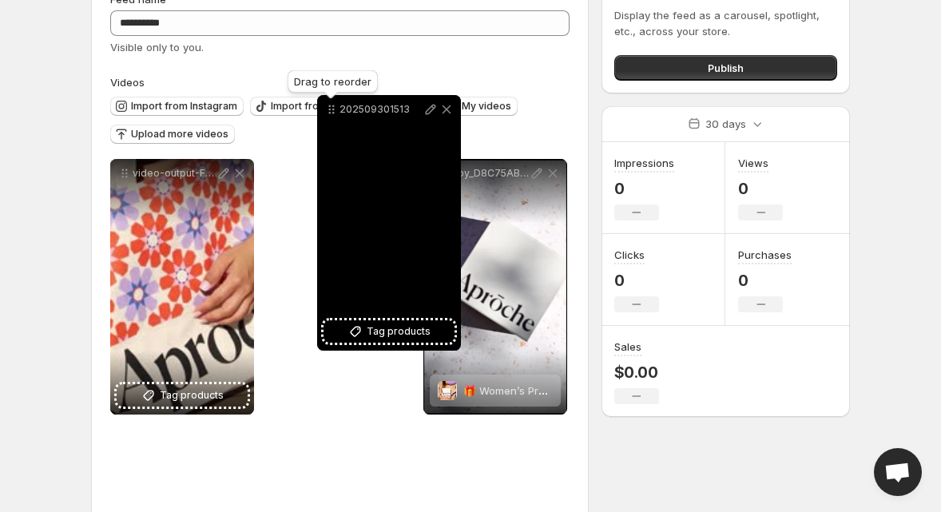
drag, startPoint x: 125, startPoint y: 327, endPoint x: 317, endPoint y: 102, distance: 295.2
click at [324, 101] on icon at bounding box center [332, 109] width 16 height 16
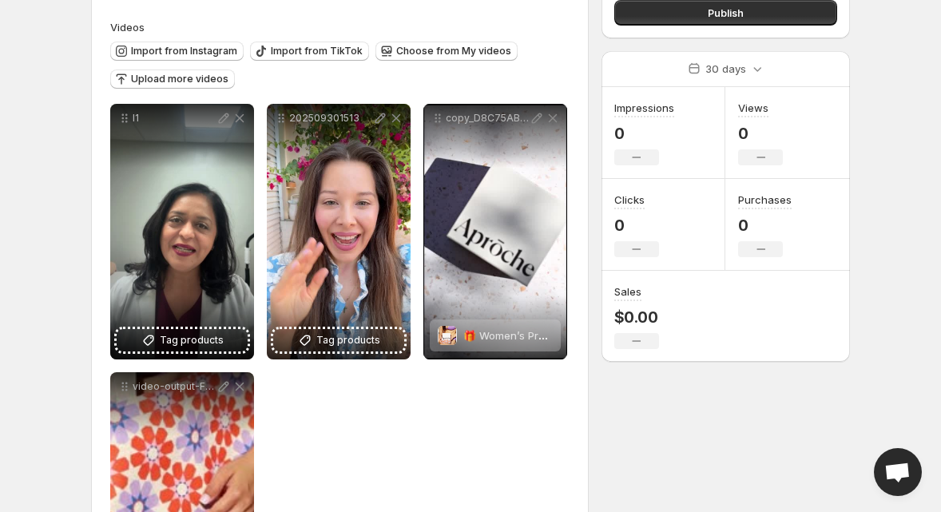
scroll to position [145, 0]
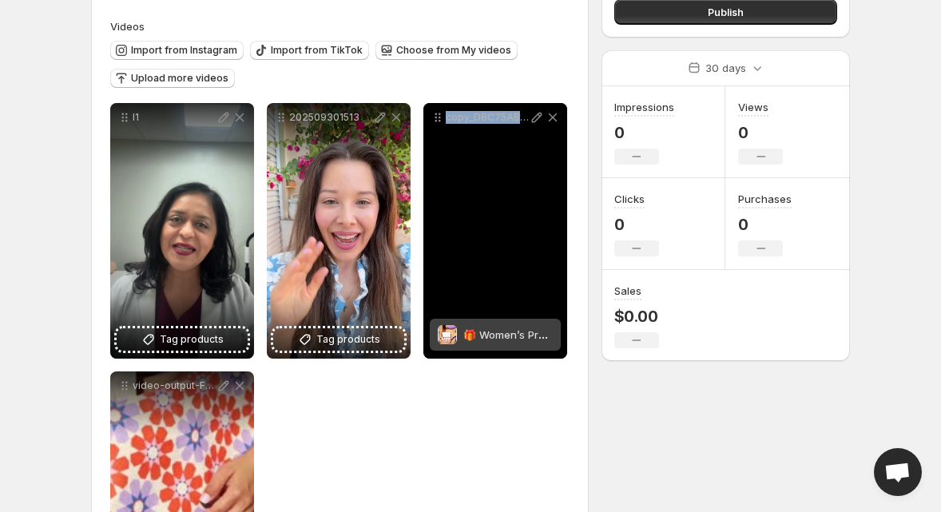
drag, startPoint x: 504, startPoint y: 155, endPoint x: 426, endPoint y: 142, distance: 79.3
click at [426, 142] on div "copy_D8C75ABC-E2FA-4544-9031-EE5E0121DF3F 1" at bounding box center [495, 231] width 144 height 256
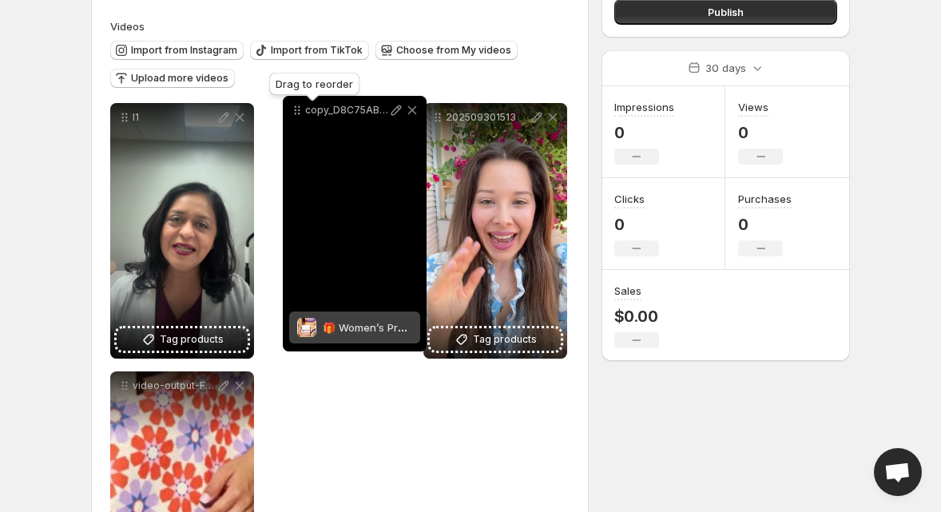
drag, startPoint x: 445, startPoint y: 120, endPoint x: 296, endPoint y: 115, distance: 149.5
click at [296, 115] on icon at bounding box center [297, 110] width 16 height 16
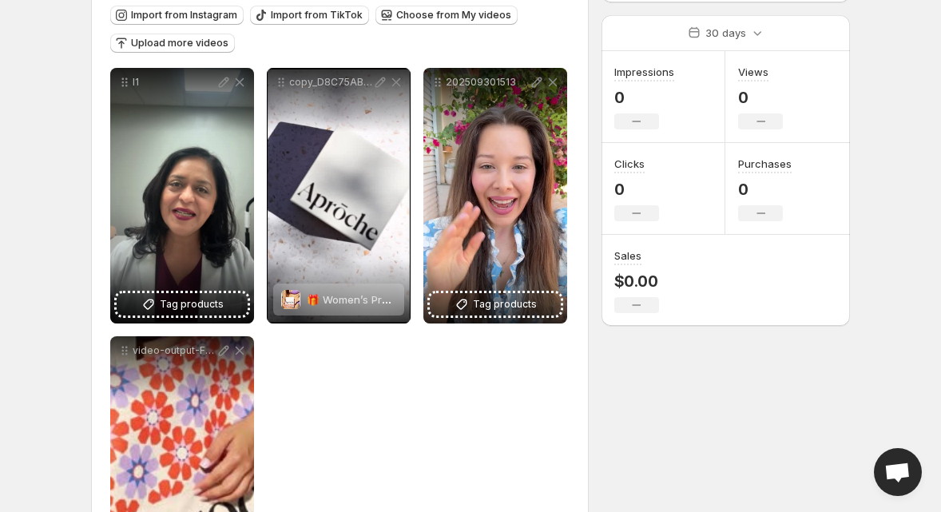
scroll to position [0, 0]
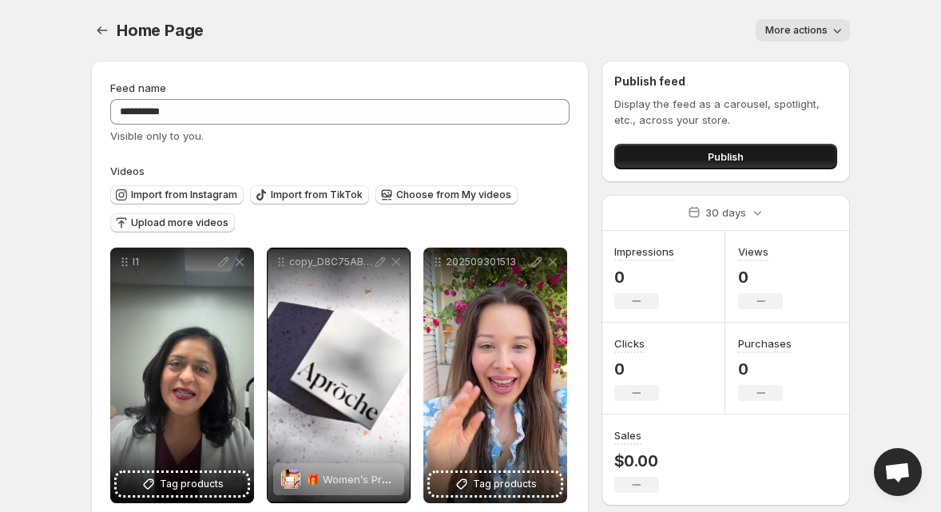
click at [710, 150] on span "Publish" at bounding box center [726, 157] width 36 height 16
